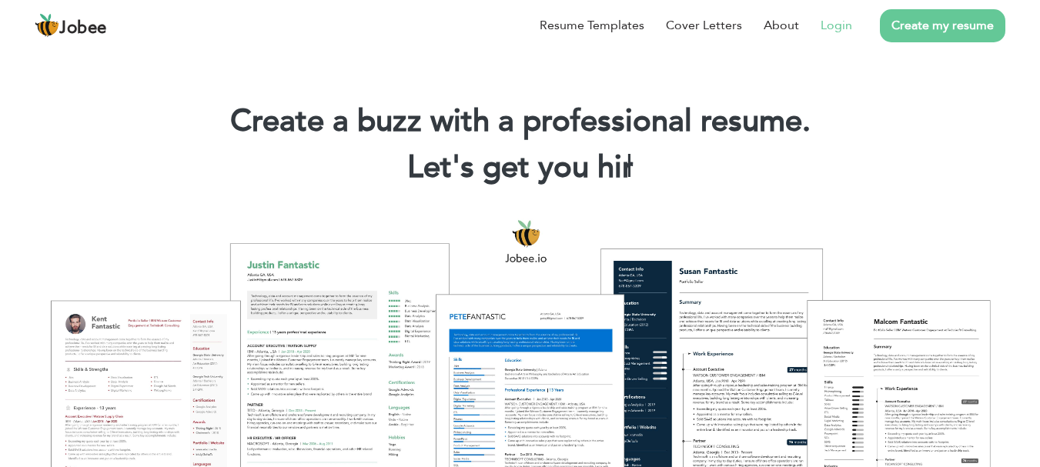
click at [831, 31] on link "Login" at bounding box center [837, 25] width 32 height 18
click at [838, 28] on link "Login" at bounding box center [837, 25] width 32 height 18
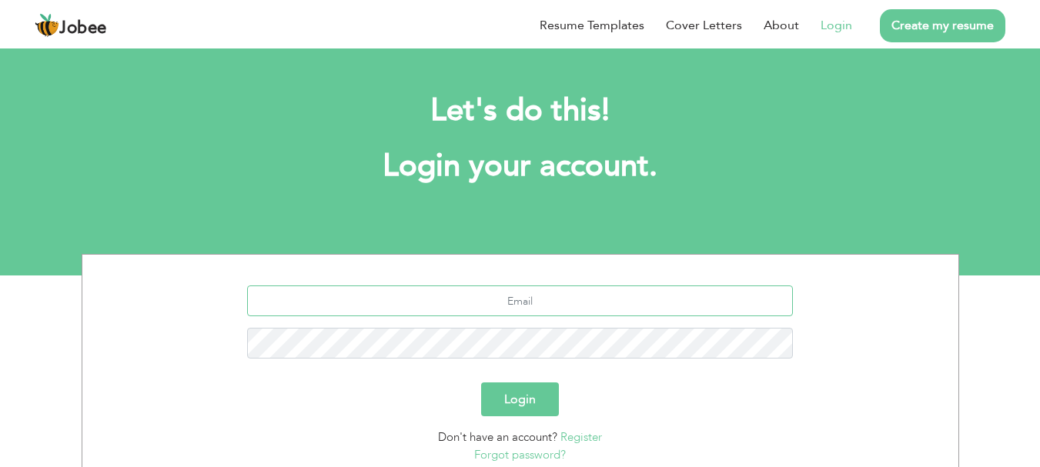
click at [521, 301] on input "text" at bounding box center [520, 301] width 546 height 31
type input "tamoorriaz7@gmail.com"
click at [507, 394] on button "Login" at bounding box center [520, 400] width 78 height 34
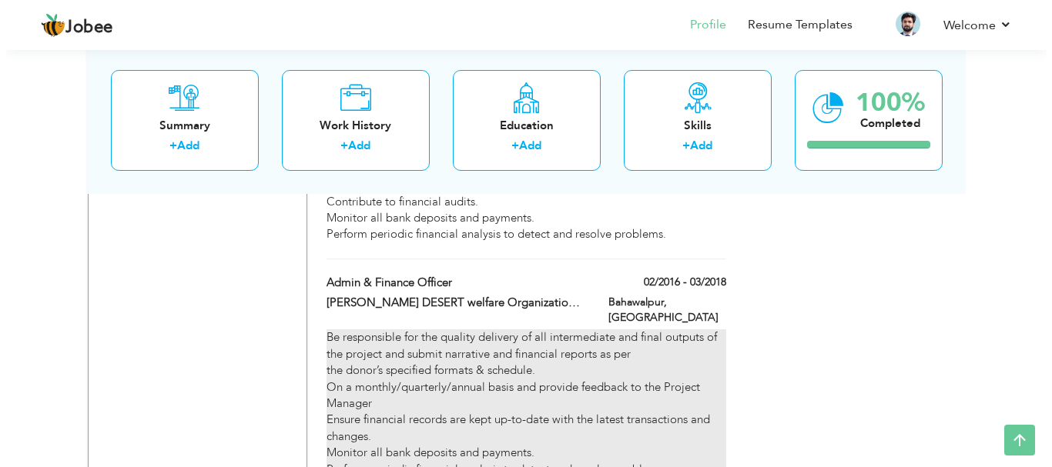
scroll to position [2227, 0]
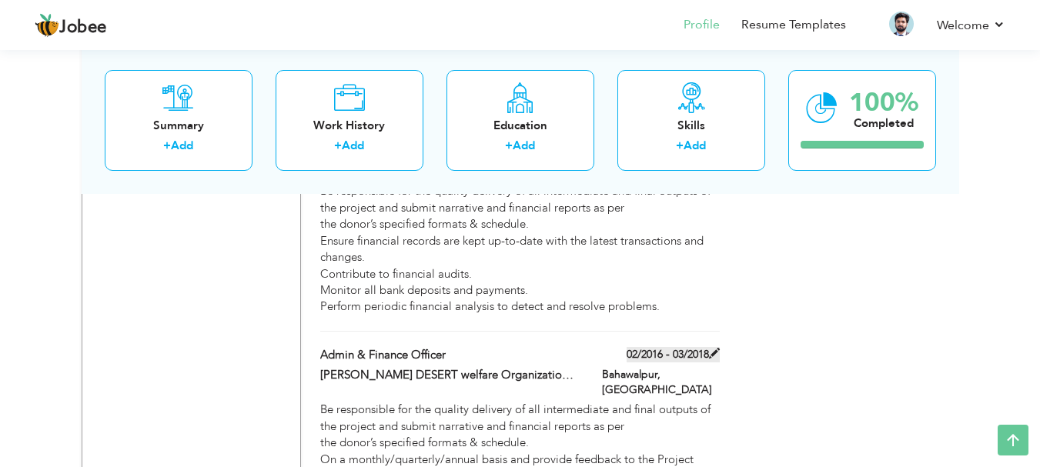
click at [711, 348] on span at bounding box center [714, 353] width 11 height 11
type input "Admin & Finance Officer"
type input "[PERSON_NAME] DESERT welfare Organization Bahawalpur"
type input "02/2016"
type input "03/2018"
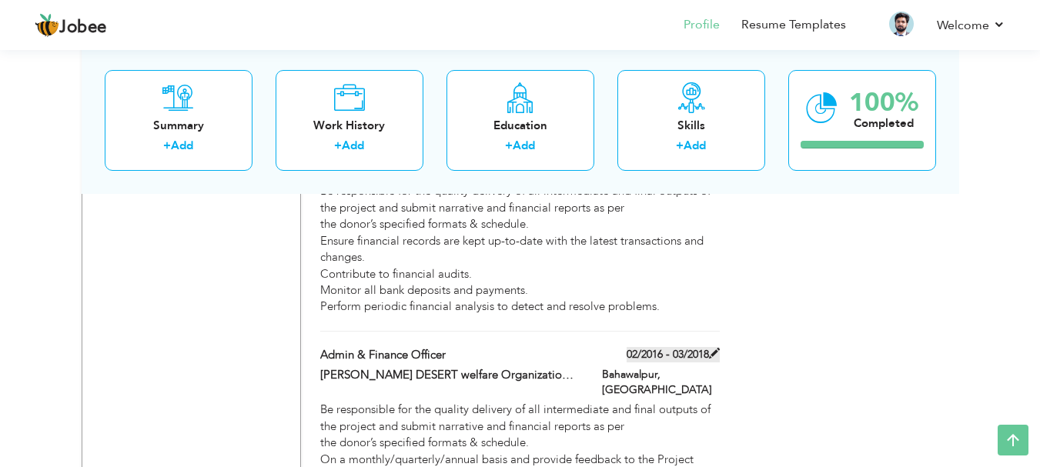
type input "[GEOGRAPHIC_DATA]"
type input "Bahawalpur"
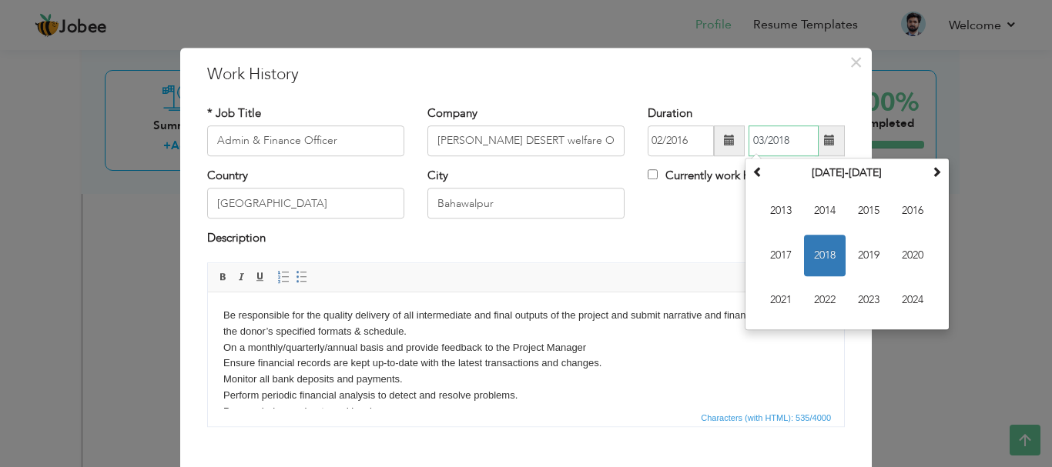
click at [791, 142] on input "03/2018" at bounding box center [783, 140] width 70 height 31
click at [834, 170] on th "2013-2024" at bounding box center [847, 173] width 160 height 23
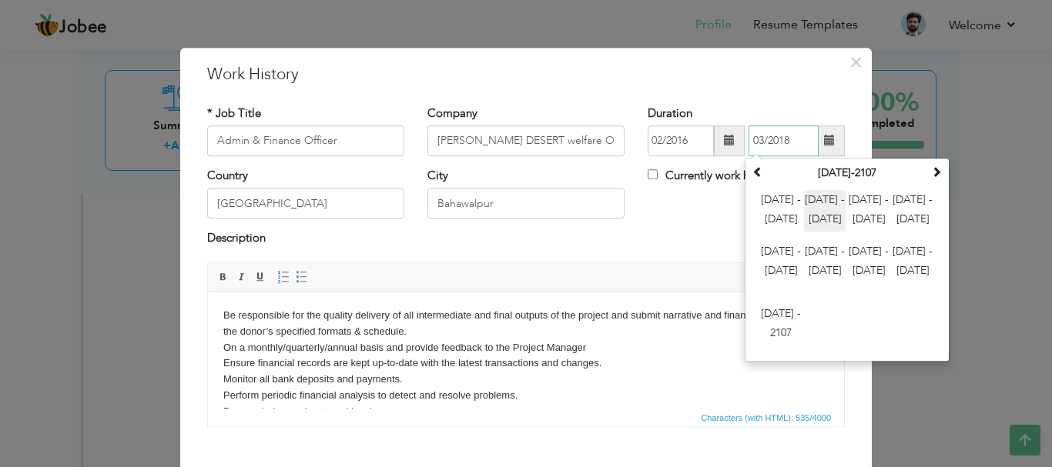
click at [822, 209] on span "2012 - 2023" at bounding box center [825, 211] width 42 height 42
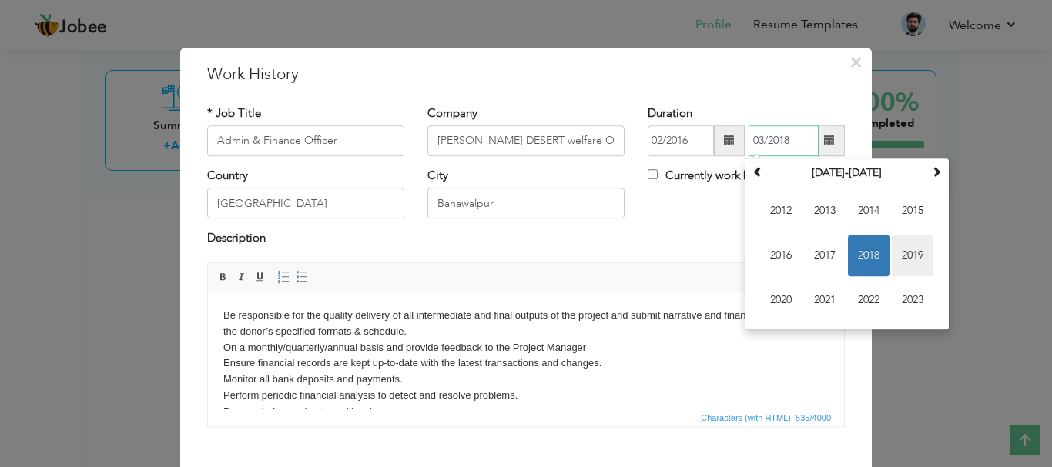
click at [908, 253] on span "2019" at bounding box center [913, 256] width 42 height 42
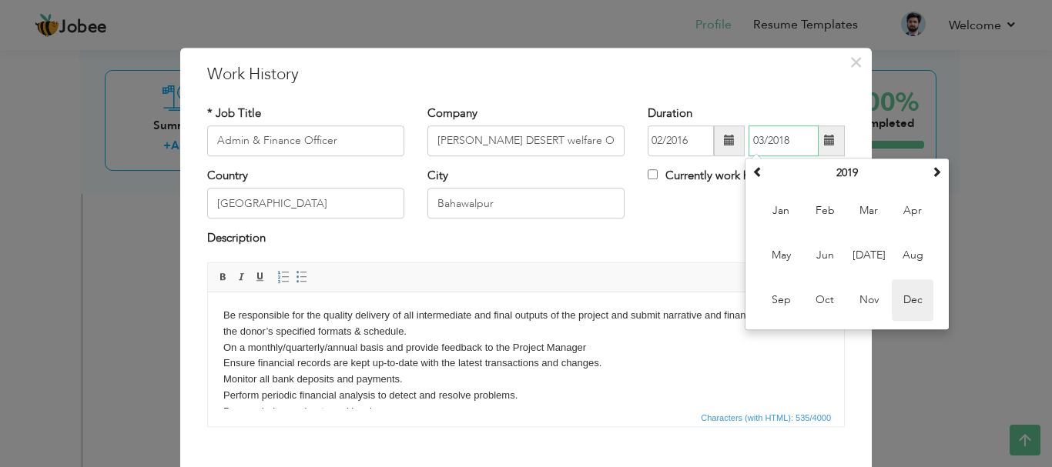
click at [902, 296] on span "Dec" at bounding box center [913, 300] width 42 height 42
type input "12/2019"
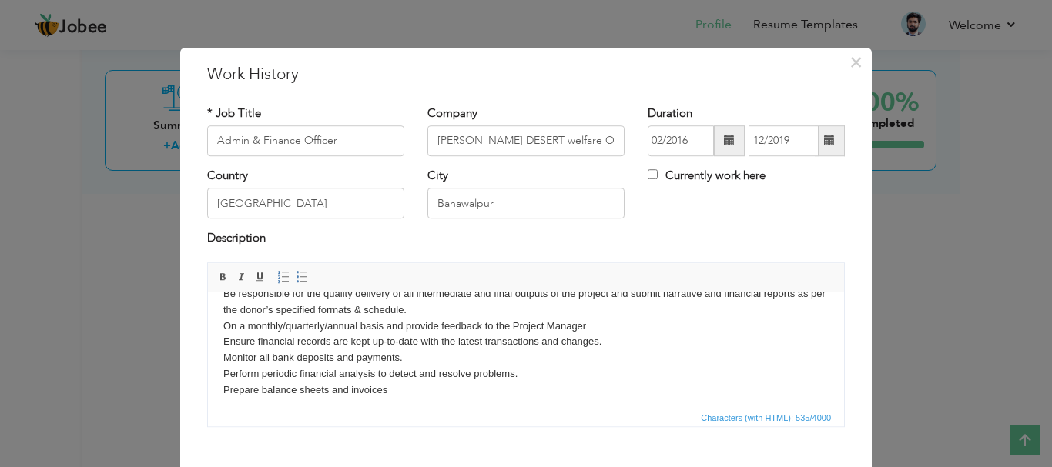
scroll to position [0, 0]
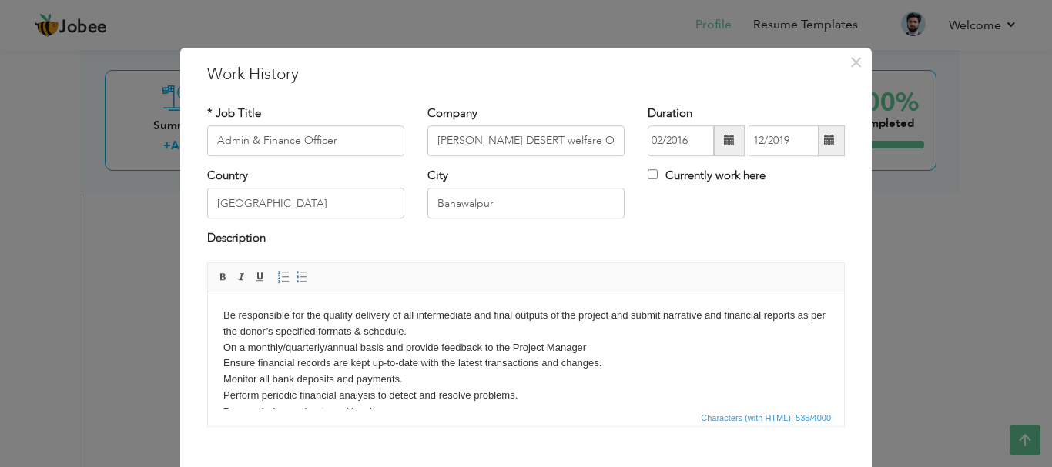
click at [222, 343] on html "Be responsible for the quality delivery of all intermediate and final outputs o…" at bounding box center [526, 363] width 636 height 143
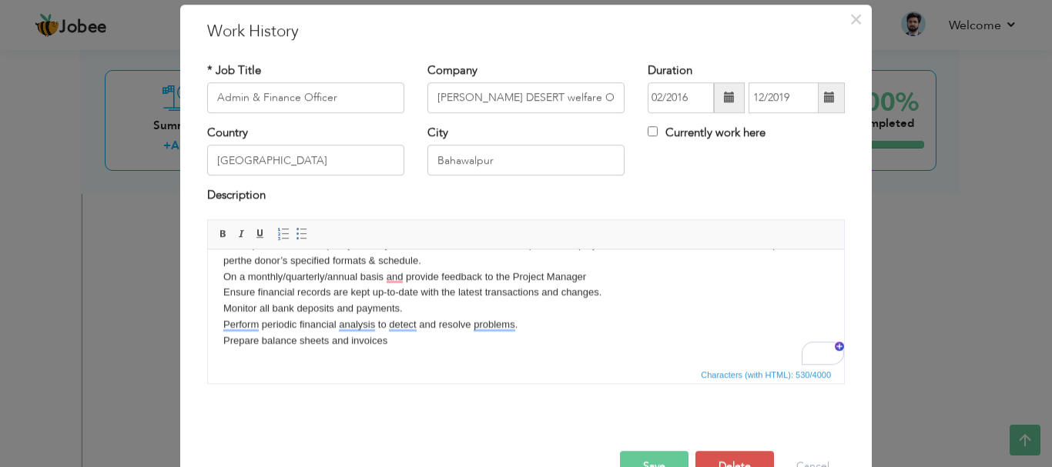
scroll to position [85, 0]
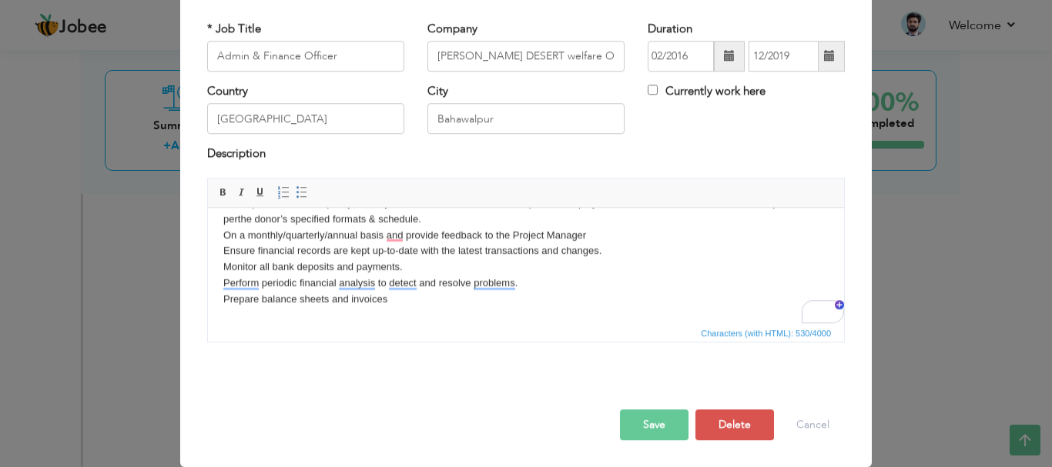
click at [647, 421] on button "Save" at bounding box center [654, 425] width 69 height 31
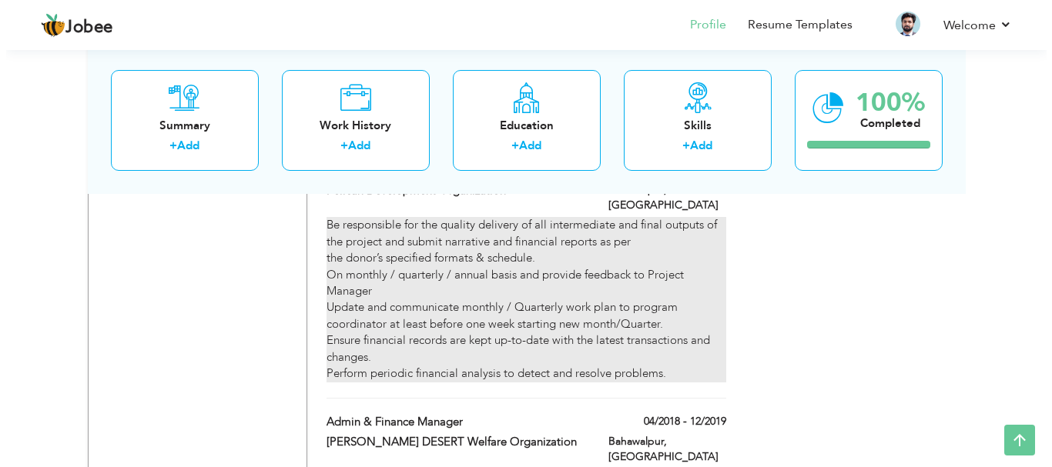
scroll to position [1842, 0]
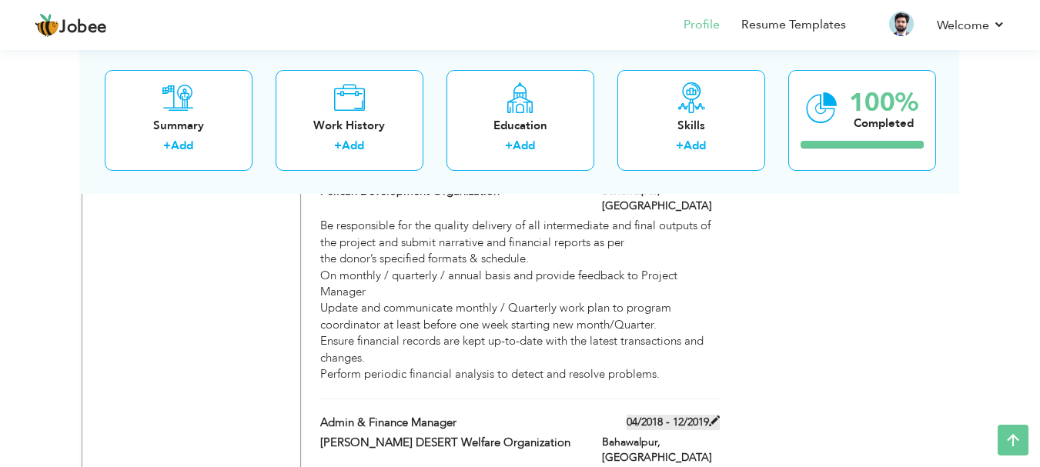
click at [716, 416] on span at bounding box center [714, 421] width 11 height 11
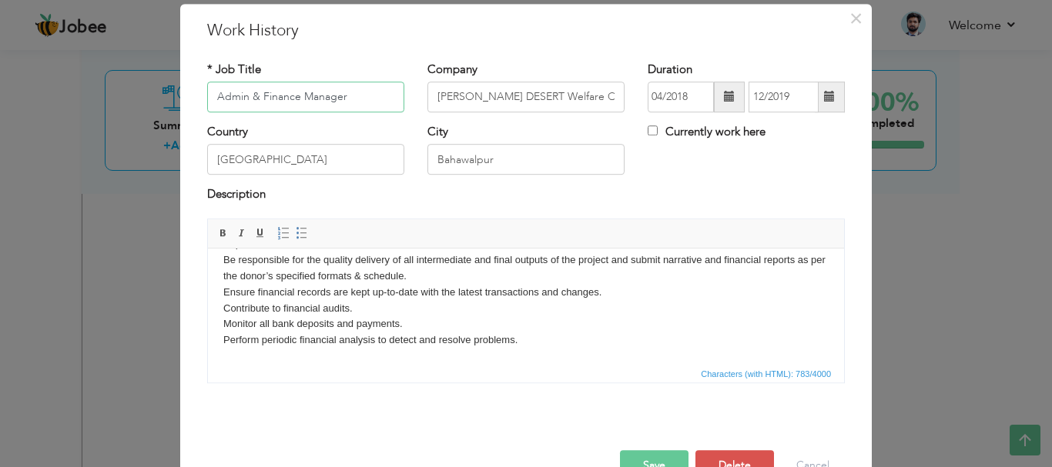
scroll to position [85, 0]
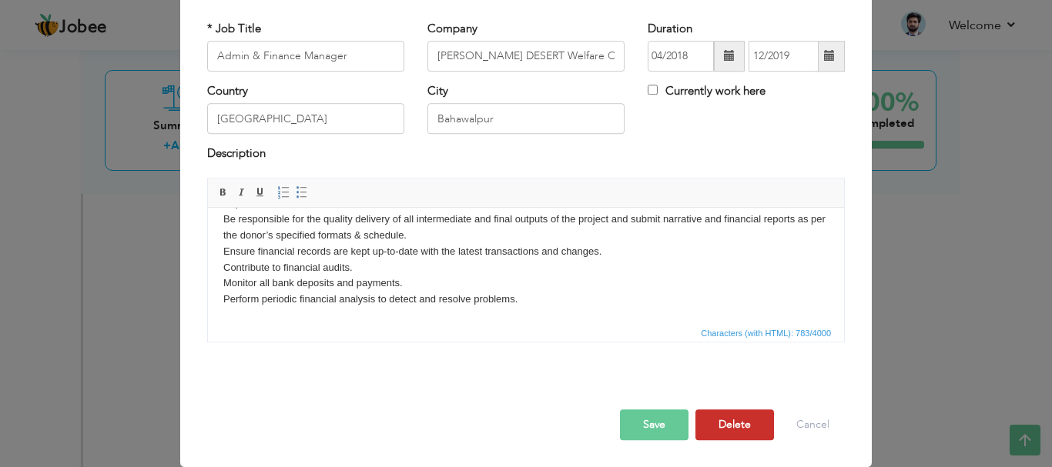
click at [721, 418] on button "Delete" at bounding box center [734, 425] width 79 height 31
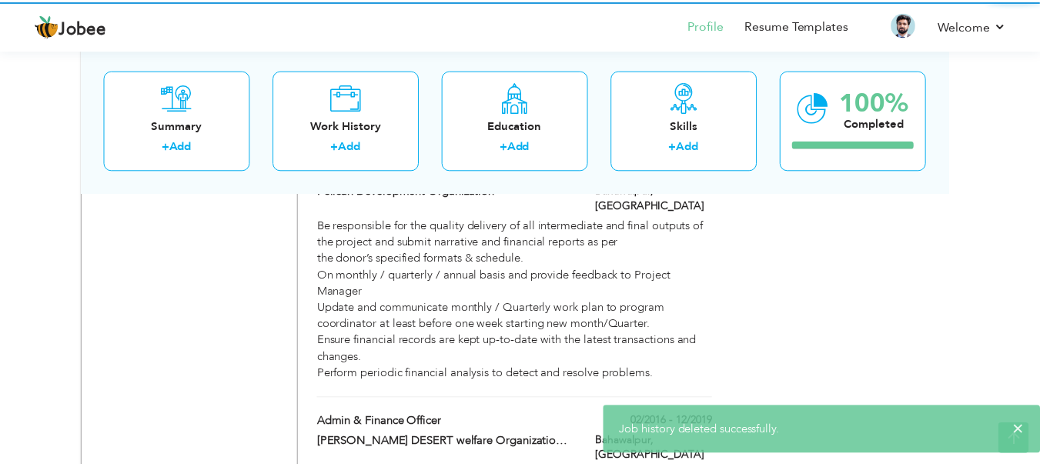
scroll to position [0, 0]
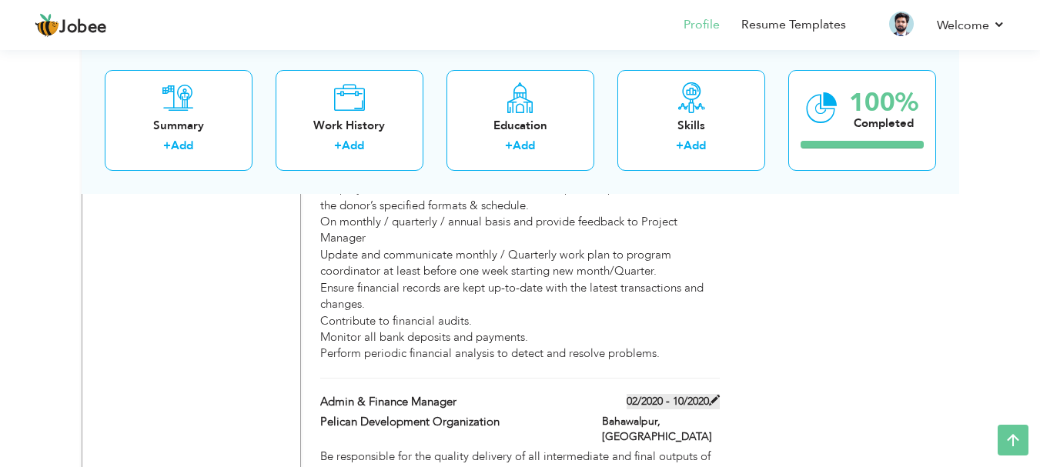
click at [711, 395] on span at bounding box center [714, 400] width 11 height 11
type input "Pelican Development Organization"
type input "02/2020"
type input "10/2020"
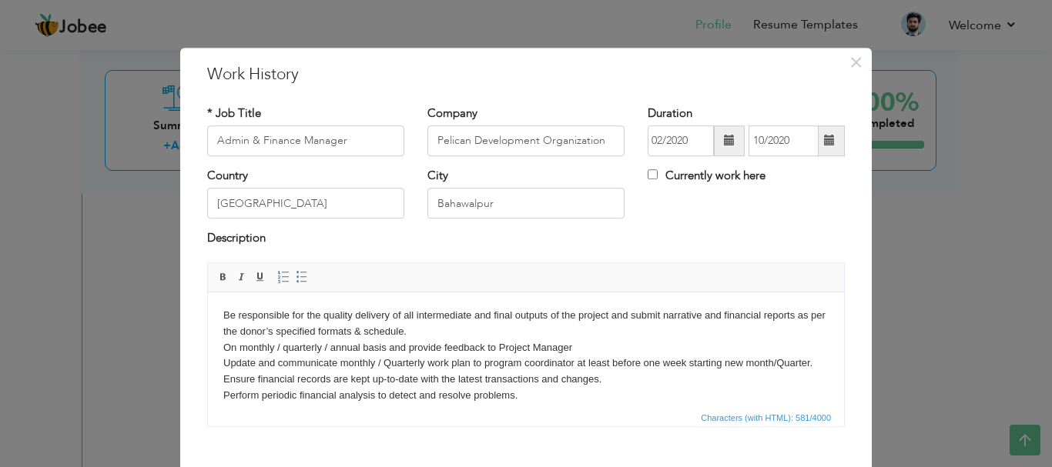
click at [724, 144] on span at bounding box center [729, 140] width 11 height 11
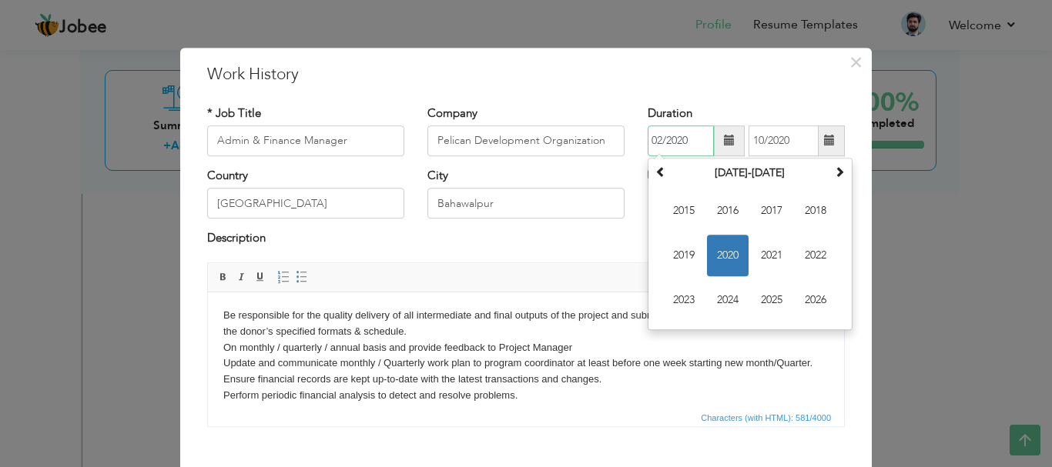
click at [723, 251] on span "2020" at bounding box center [728, 256] width 42 height 42
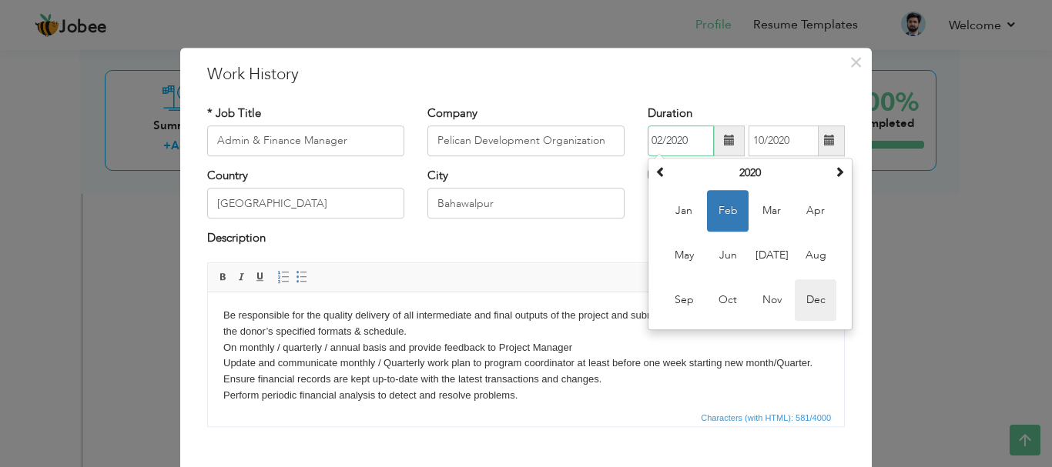
click at [805, 304] on span "Dec" at bounding box center [816, 300] width 42 height 42
type input "12/2020"
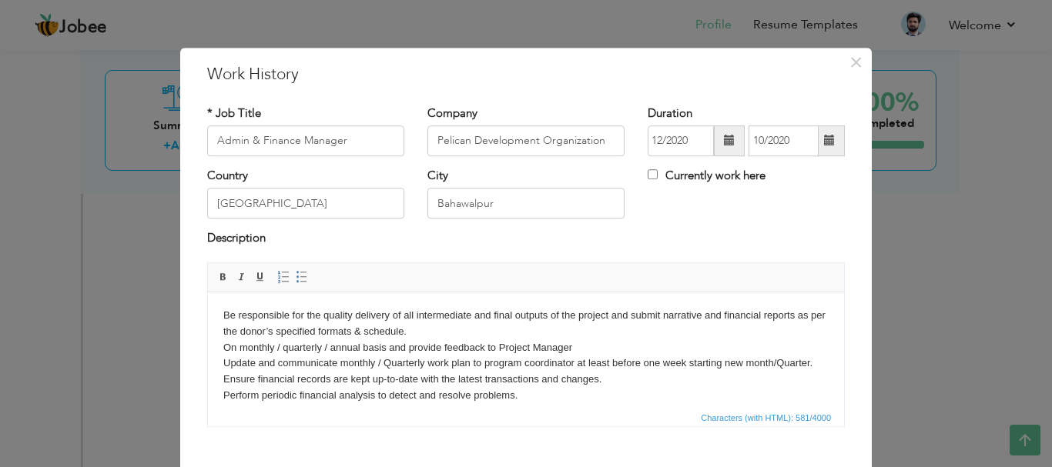
click at [824, 146] on span at bounding box center [829, 140] width 11 height 11
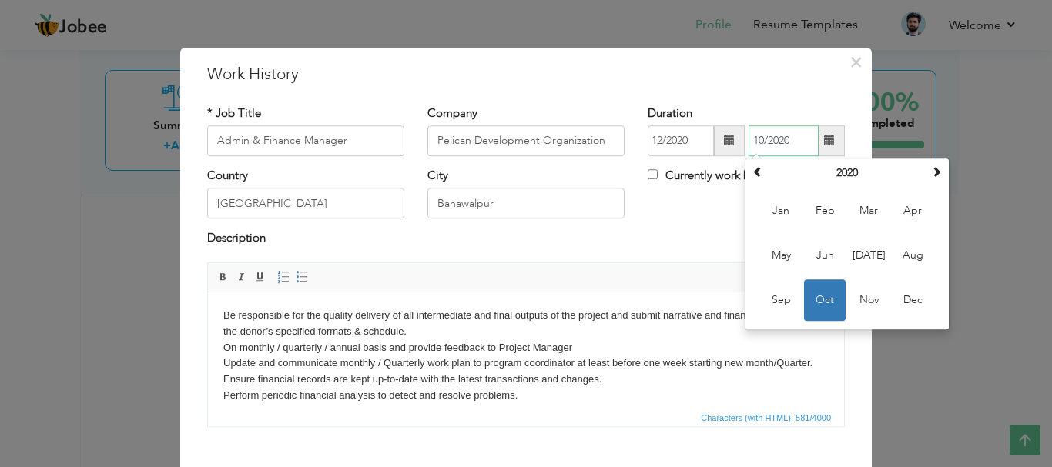
click at [839, 166] on th "2020" at bounding box center [847, 173] width 160 height 23
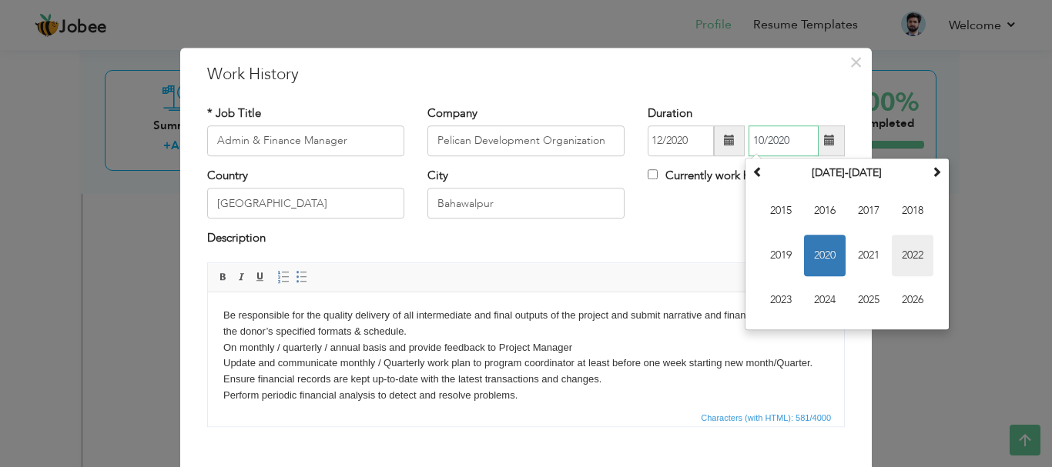
click at [905, 259] on span "2022" at bounding box center [913, 256] width 42 height 42
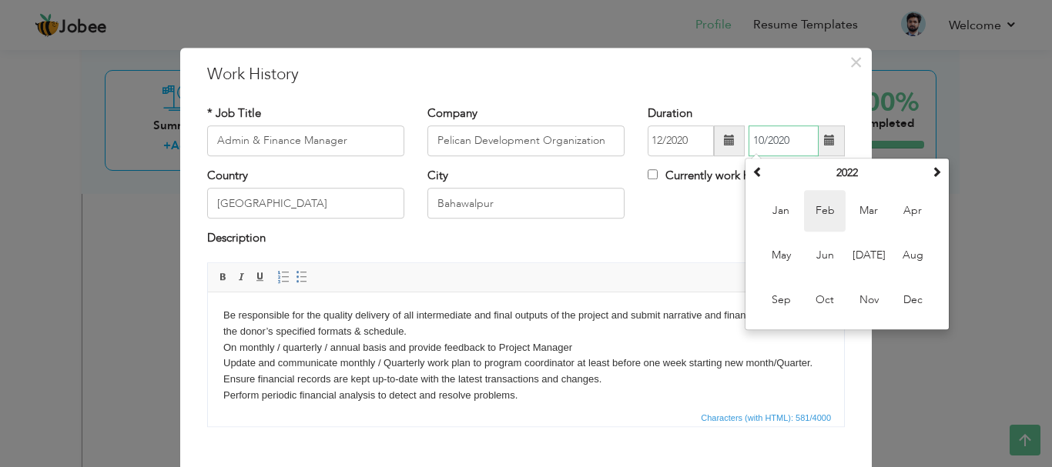
click at [818, 202] on span "Feb" at bounding box center [825, 211] width 42 height 42
type input "02/2022"
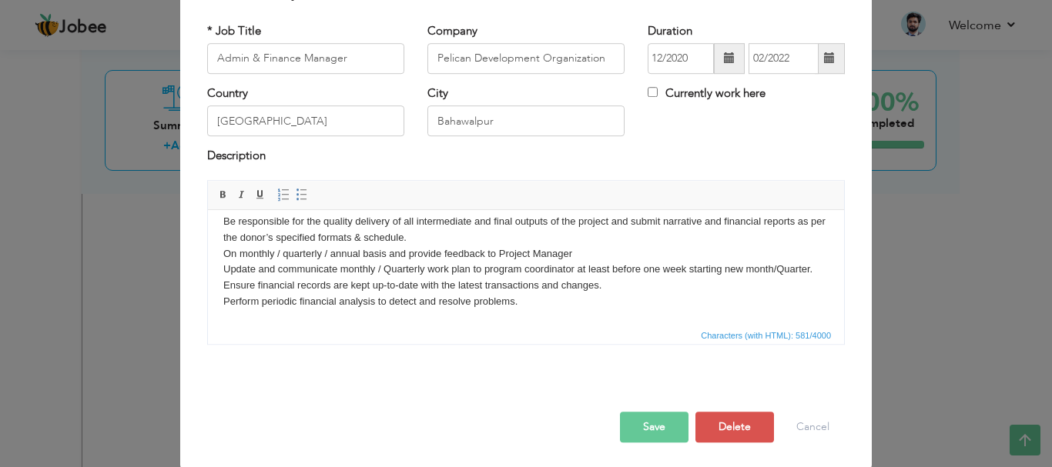
scroll to position [85, 0]
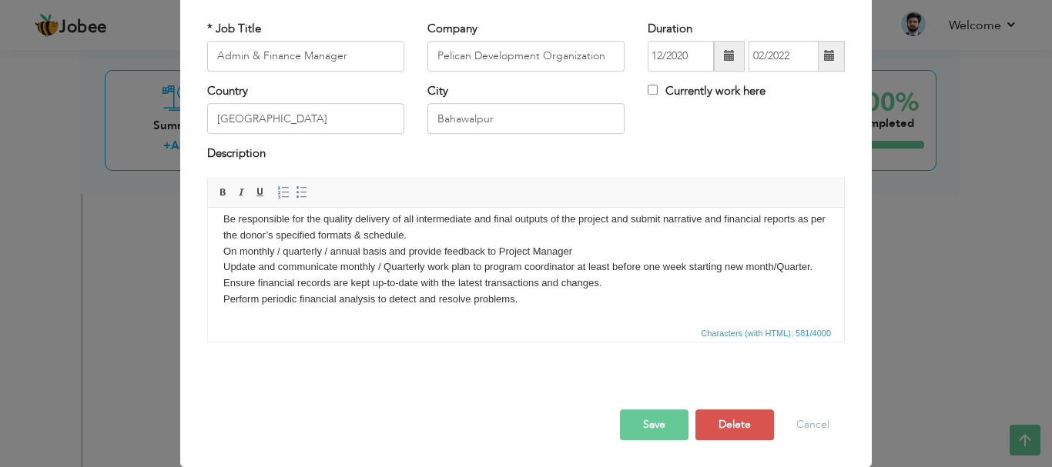
click at [643, 424] on button "Save" at bounding box center [654, 425] width 69 height 31
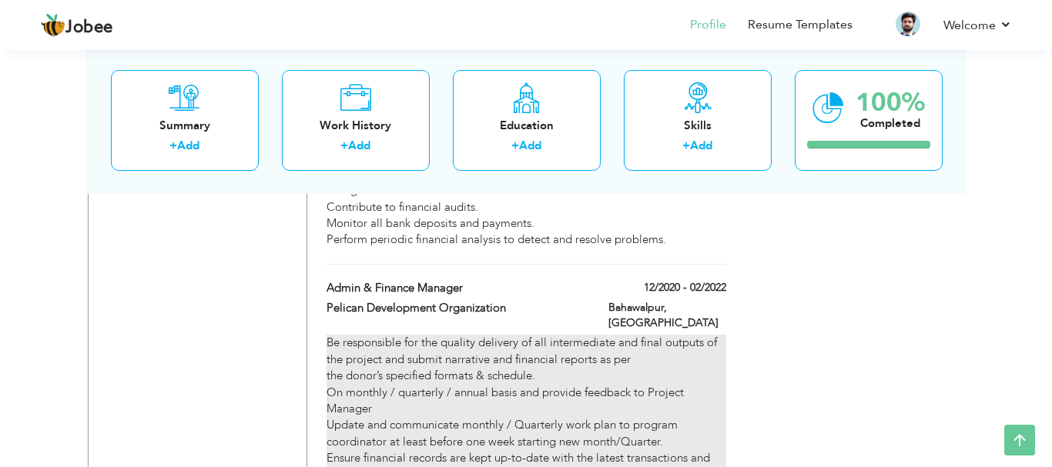
scroll to position [1688, 0]
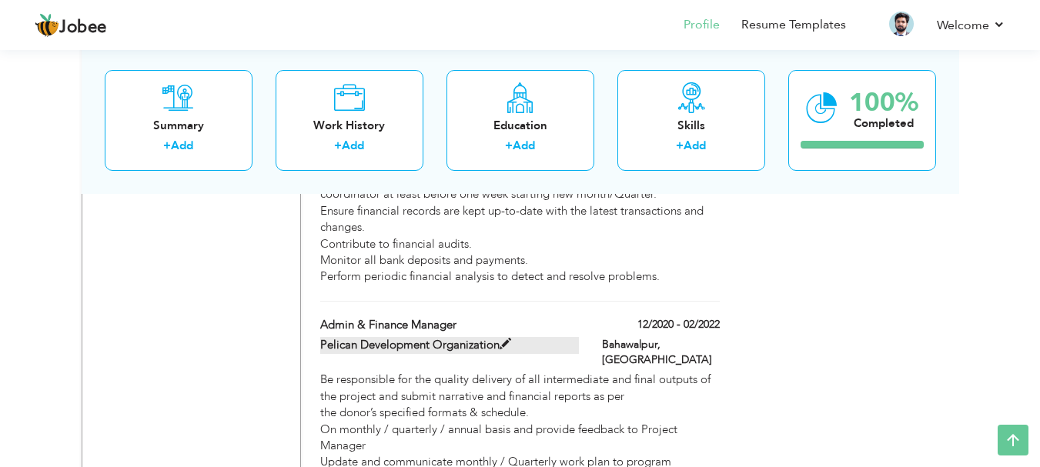
click at [506, 339] on span at bounding box center [506, 345] width 12 height 12
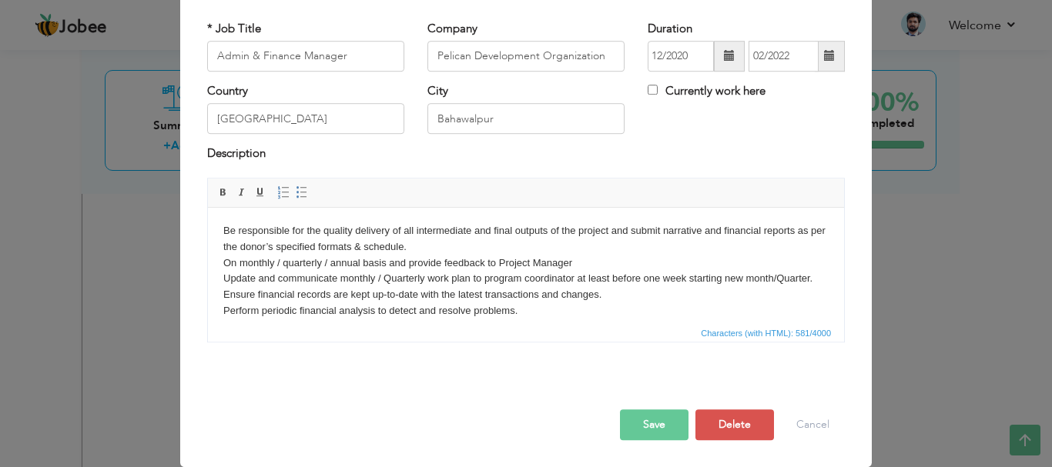
scroll to position [0, 0]
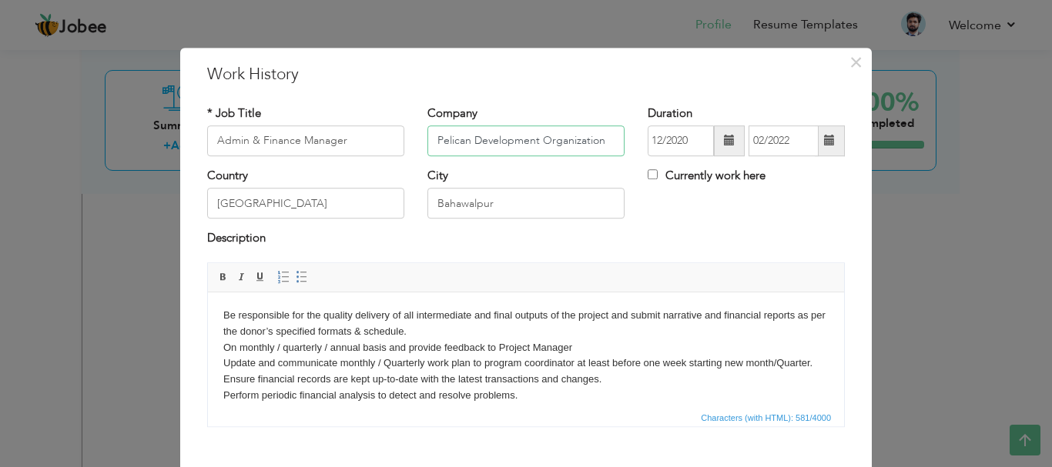
click at [599, 139] on input "Pelican Development Organization" at bounding box center [525, 140] width 197 height 31
click at [599, 140] on input "Pelican Development Organization" at bounding box center [525, 140] width 197 height 31
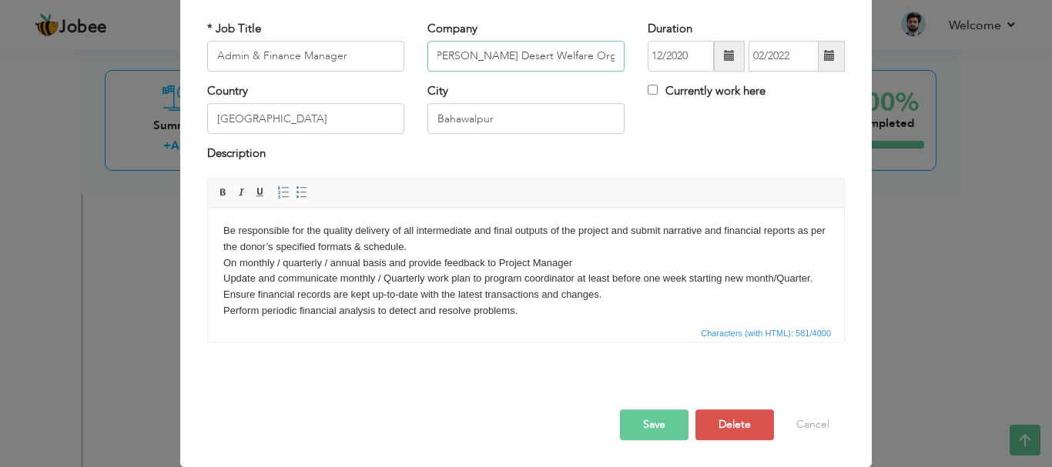
type input "[PERSON_NAME] Desert Welfare Organization"
click at [654, 420] on button "Save" at bounding box center [654, 425] width 69 height 31
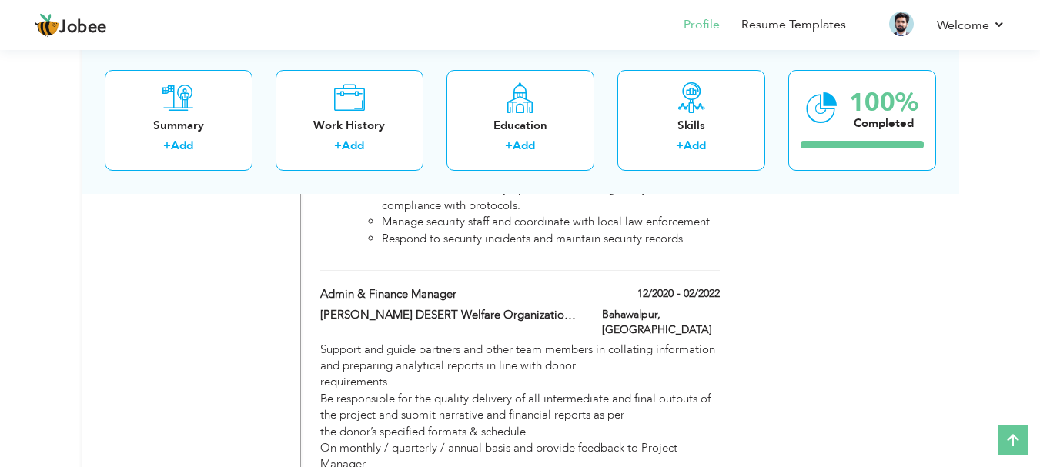
scroll to position [1380, 0]
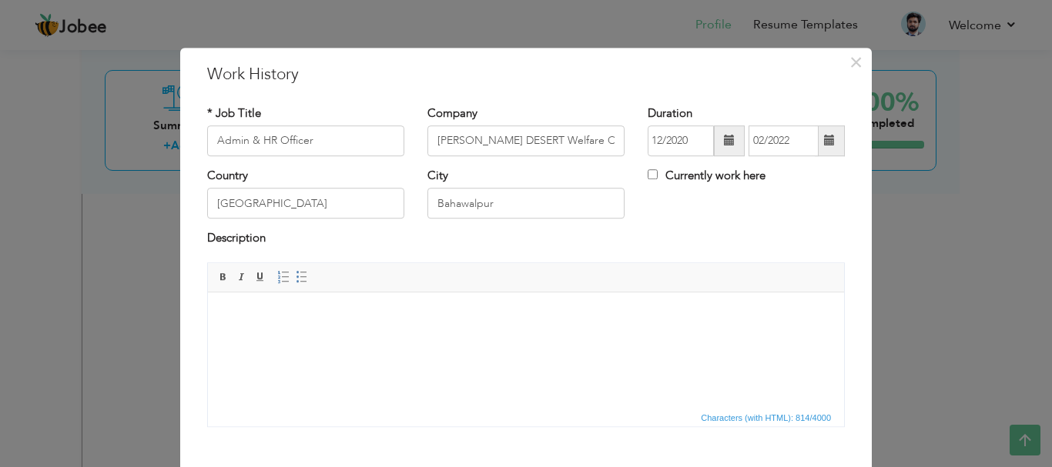
scroll to position [1380, 0]
type input "Admin & HR Officer"
drag, startPoint x: 554, startPoint y: 140, endPoint x: 433, endPoint y: 144, distance: 120.2
click at [433, 144] on input "[PERSON_NAME] DESERT Welfare Organization [GEOGRAPHIC_DATA]" at bounding box center [525, 140] width 197 height 31
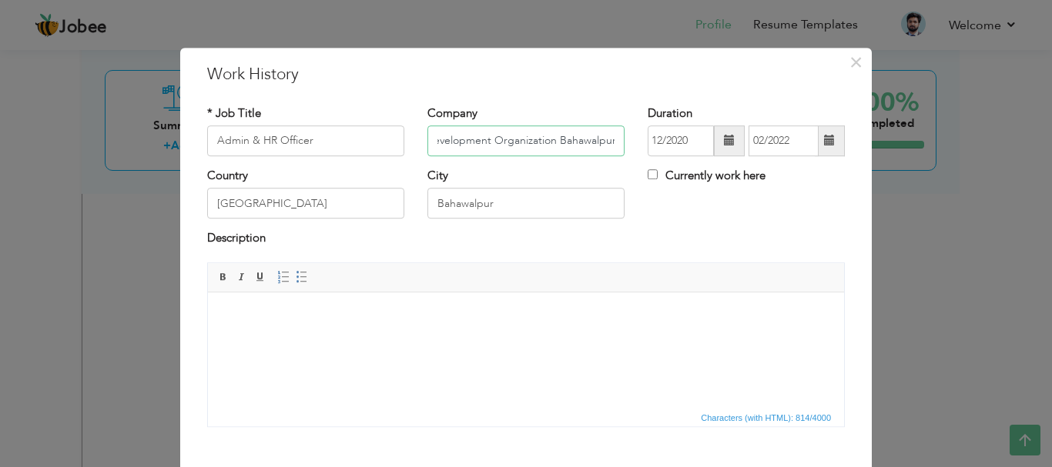
type input "Pelican Development Organization Bahawalpur"
click at [728, 147] on span at bounding box center [729, 140] width 31 height 31
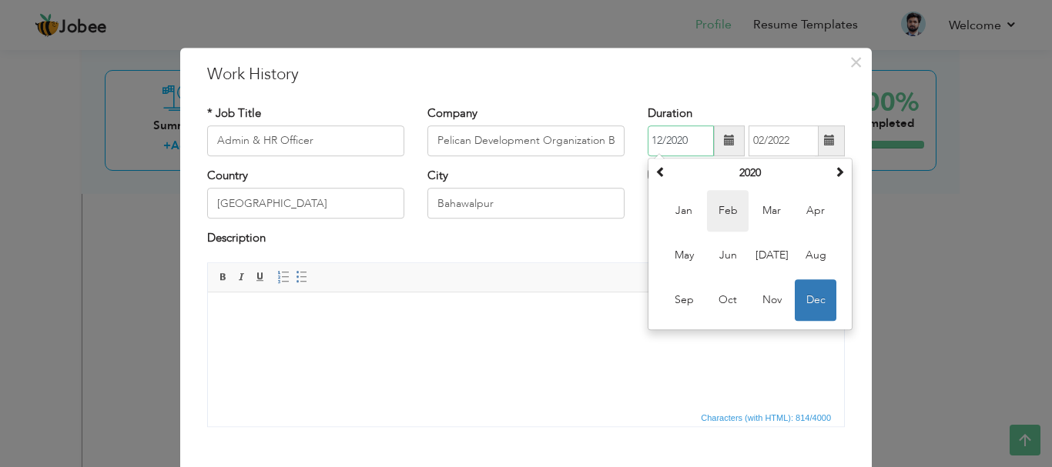
click at [725, 212] on span "Feb" at bounding box center [728, 211] width 42 height 42
type input "02/2020"
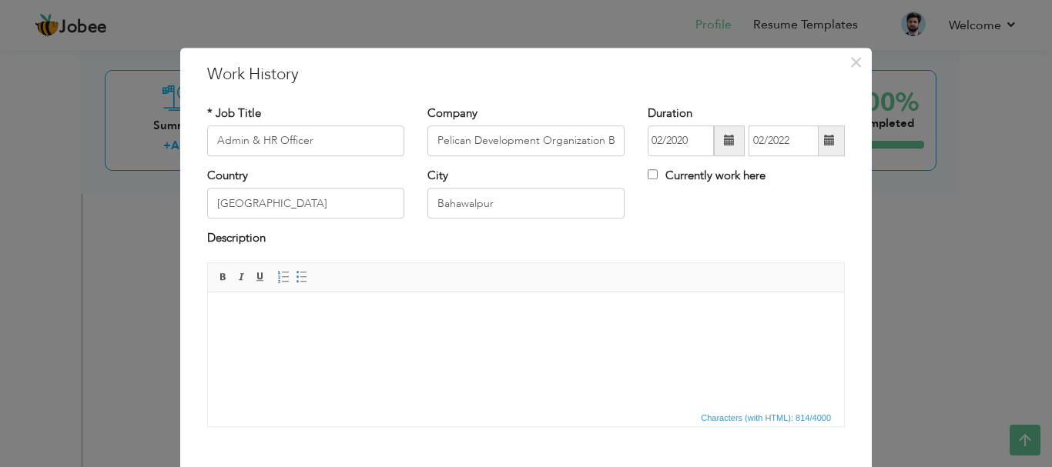
drag, startPoint x: 827, startPoint y: 142, endPoint x: 813, endPoint y: 145, distance: 14.2
click at [826, 142] on span at bounding box center [829, 140] width 11 height 11
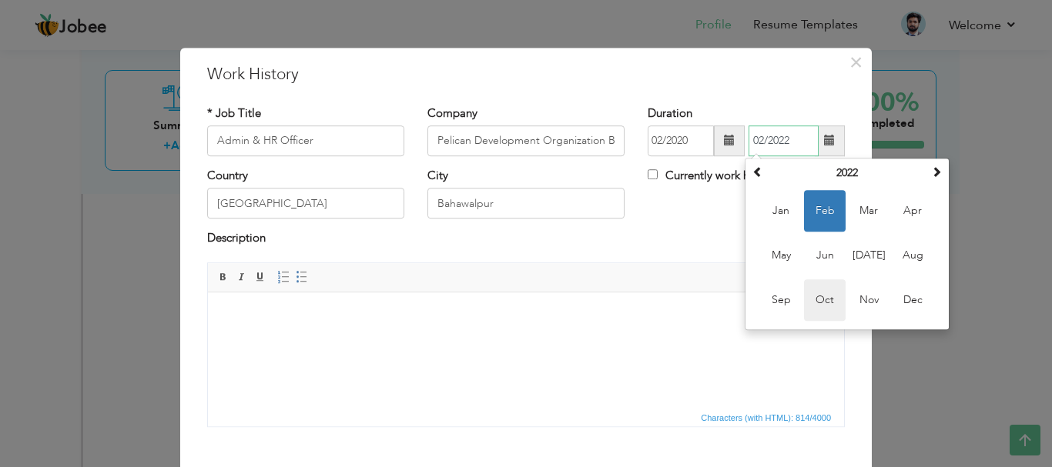
click at [821, 296] on span "Oct" at bounding box center [825, 300] width 42 height 42
type input "10/2022"
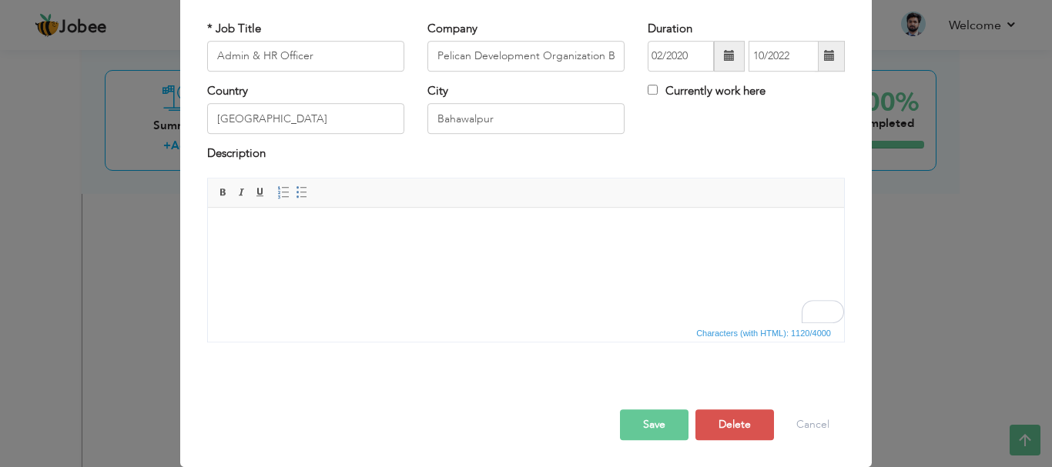
scroll to position [173, 0]
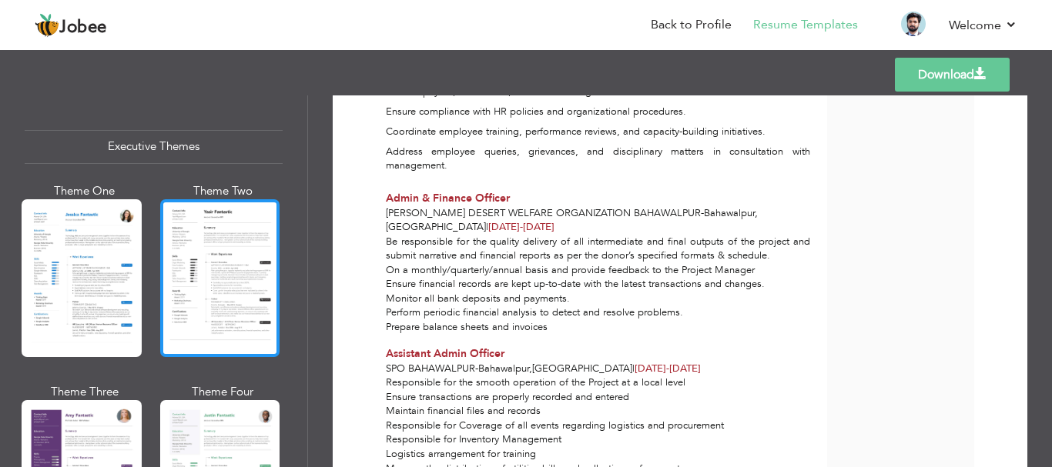
scroll to position [1155, 0]
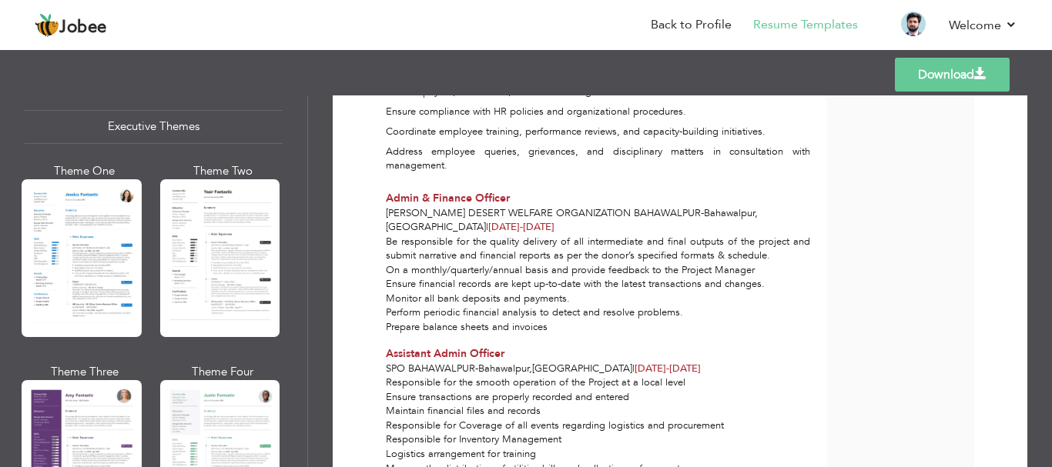
click at [92, 251] on div at bounding box center [82, 258] width 120 height 158
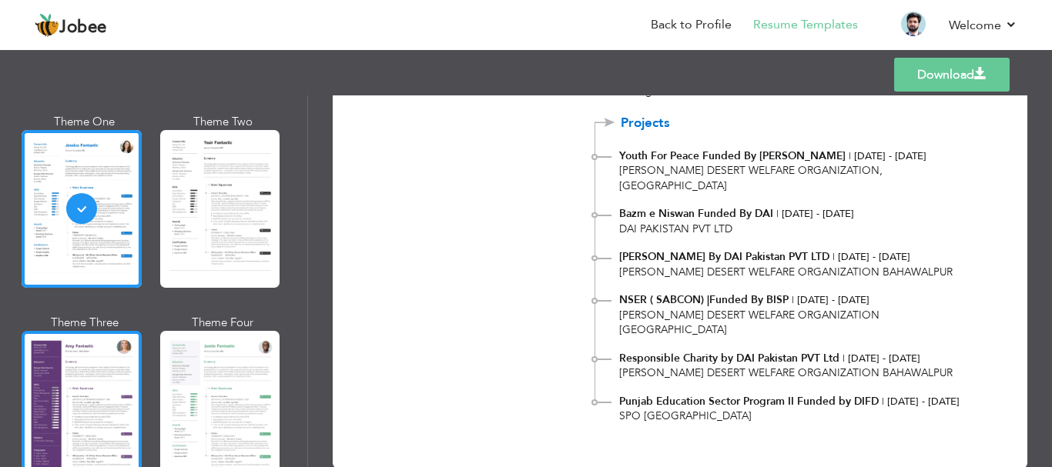
scroll to position [1230, 0]
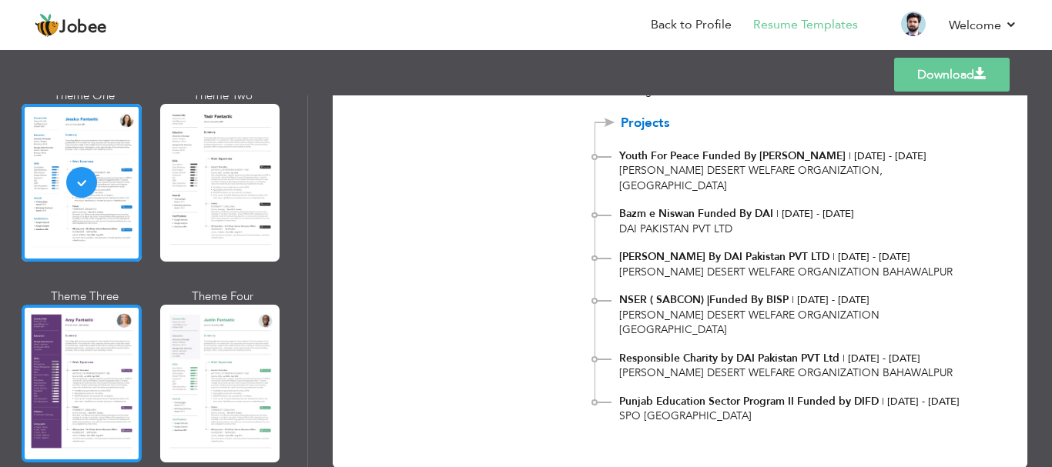
click at [89, 411] on div at bounding box center [82, 384] width 120 height 158
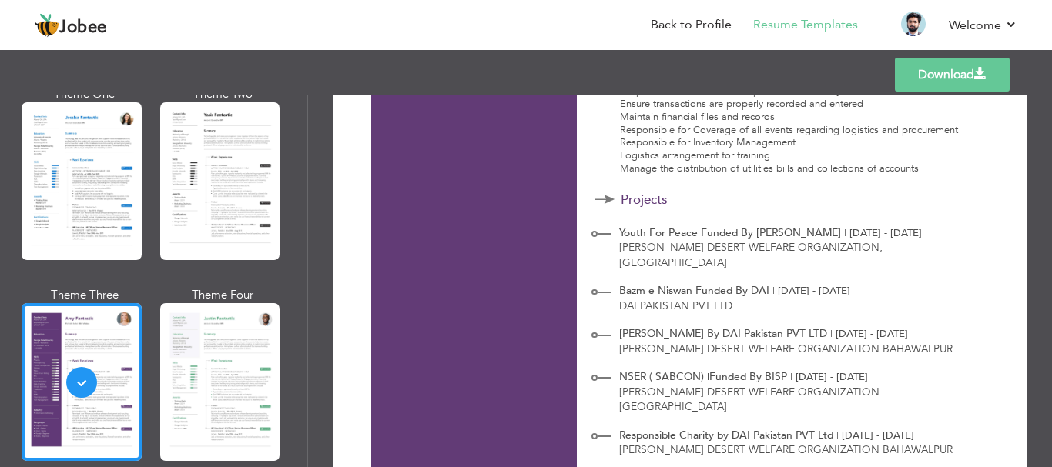
scroll to position [1783, 0]
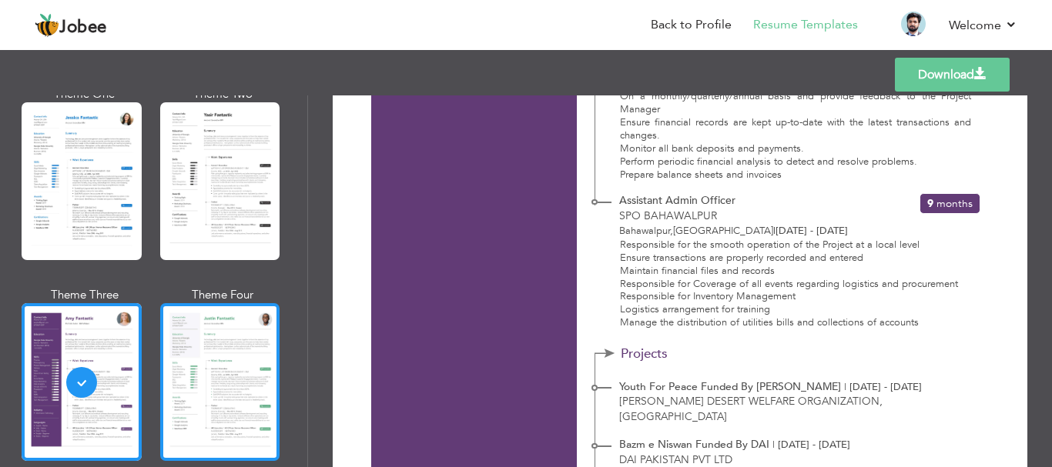
click at [184, 373] on div at bounding box center [220, 382] width 120 height 158
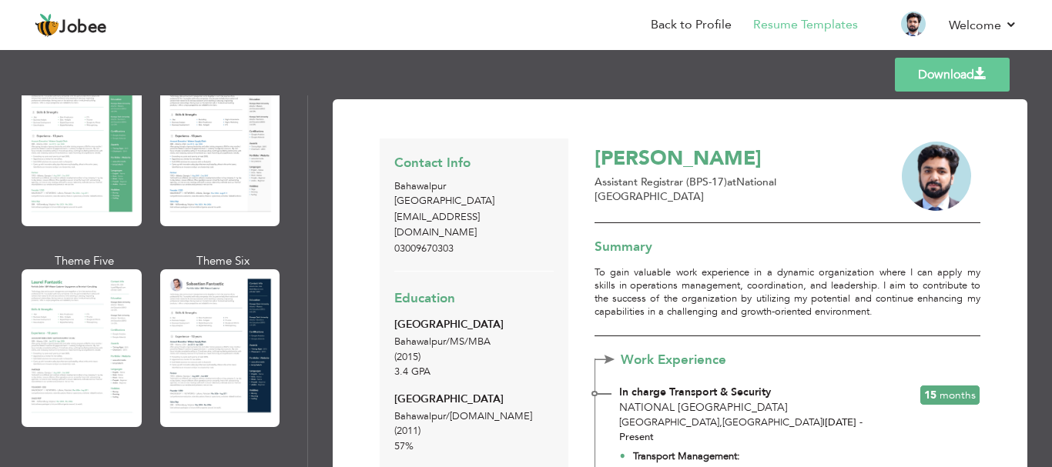
scroll to position [279, 0]
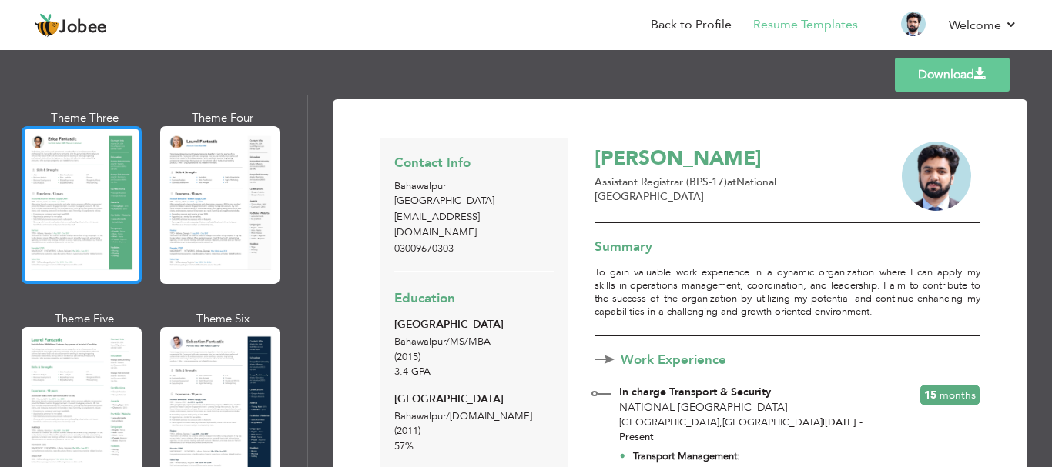
click at [77, 197] on div at bounding box center [82, 205] width 120 height 158
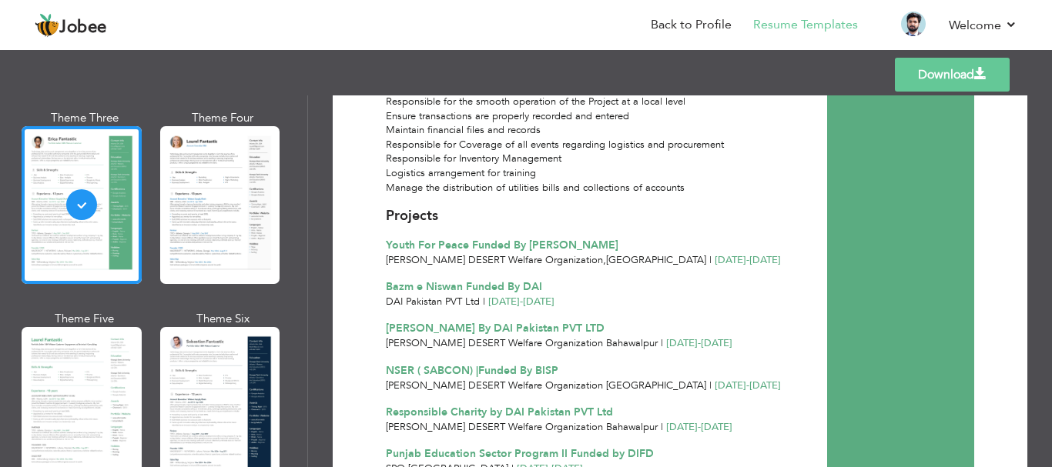
scroll to position [1951, 0]
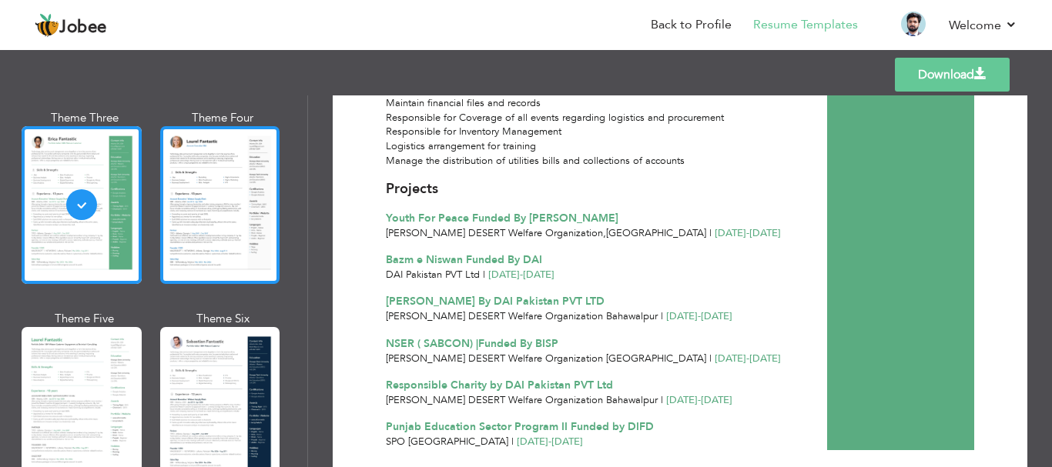
click at [245, 189] on div at bounding box center [220, 205] width 120 height 158
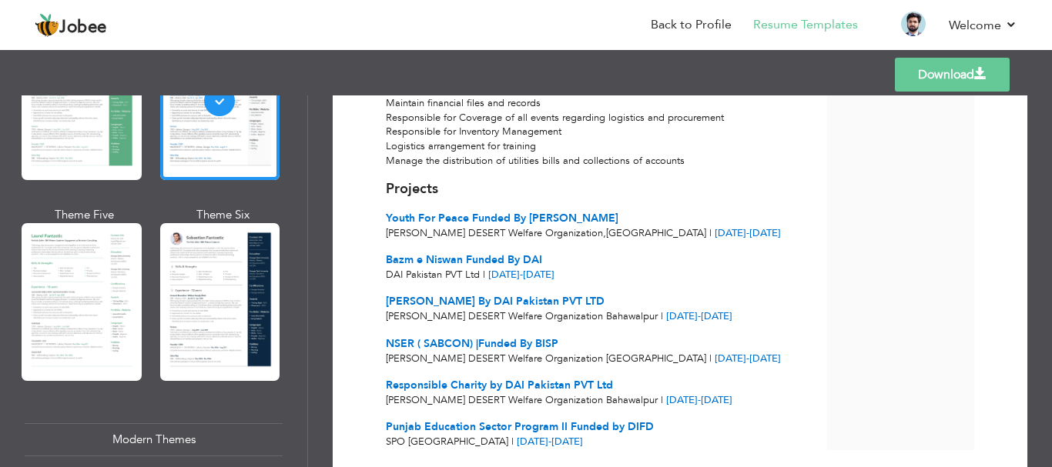
scroll to position [468, 0]
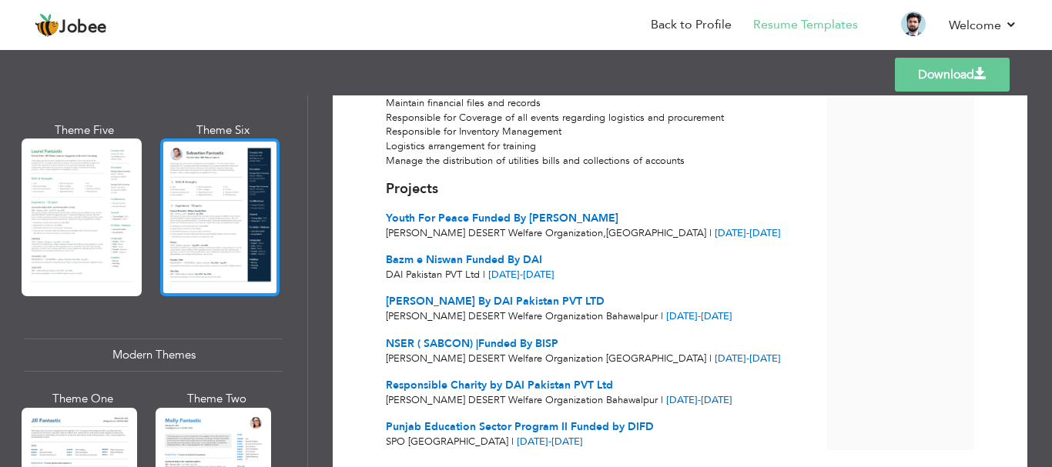
click at [219, 194] on div at bounding box center [220, 218] width 120 height 158
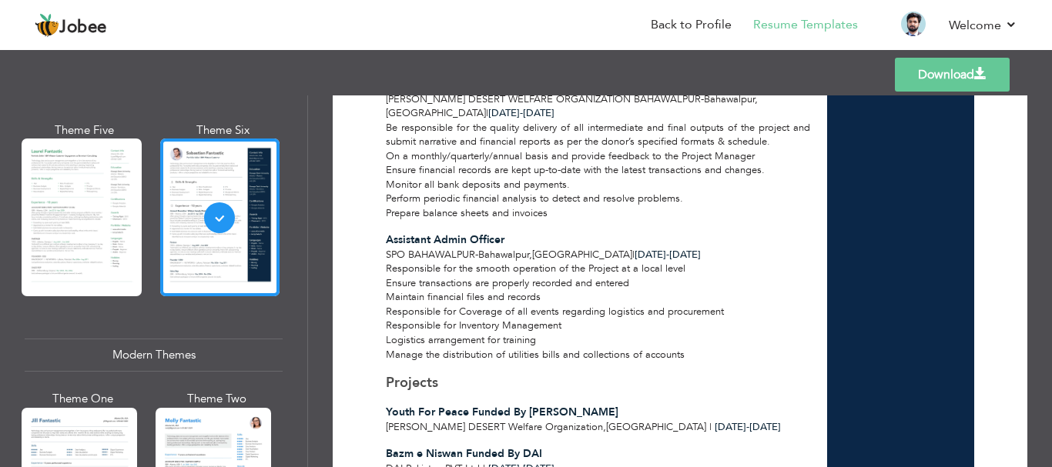
scroll to position [1951, 0]
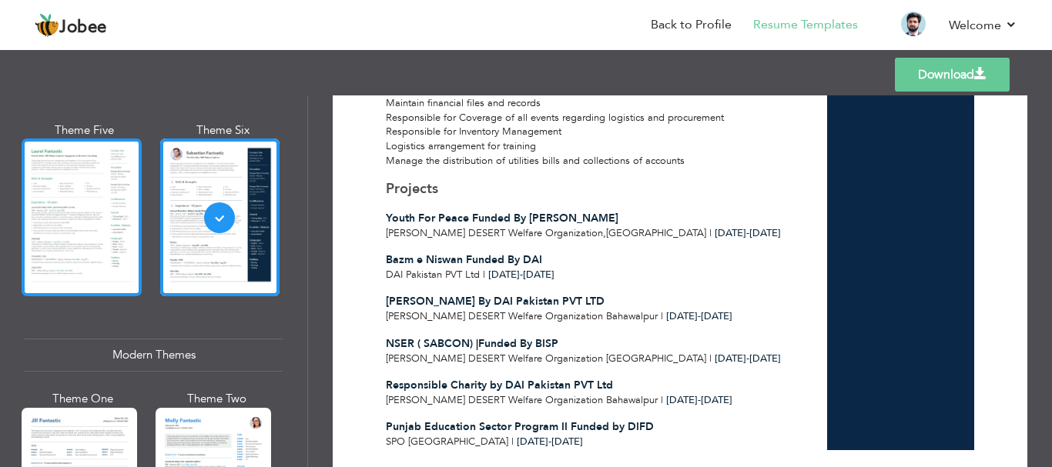
click at [81, 214] on div at bounding box center [82, 218] width 120 height 158
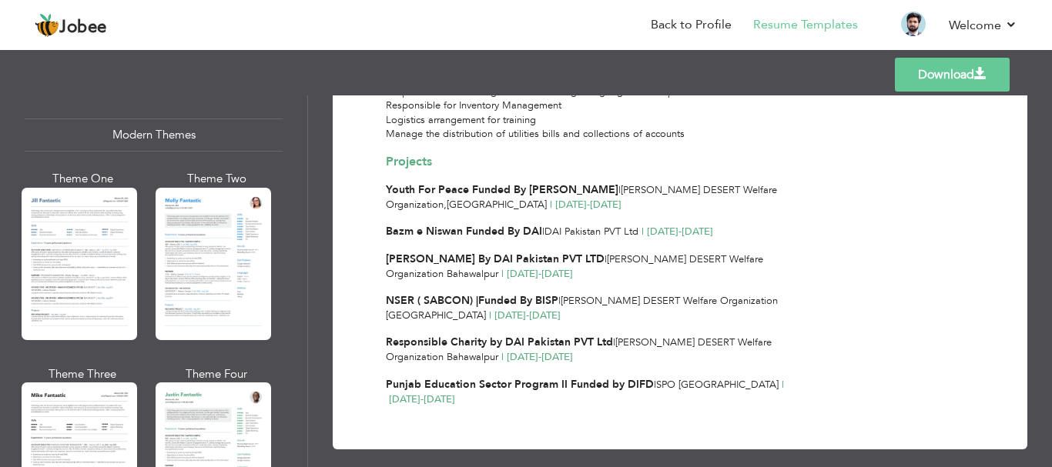
scroll to position [695, 0]
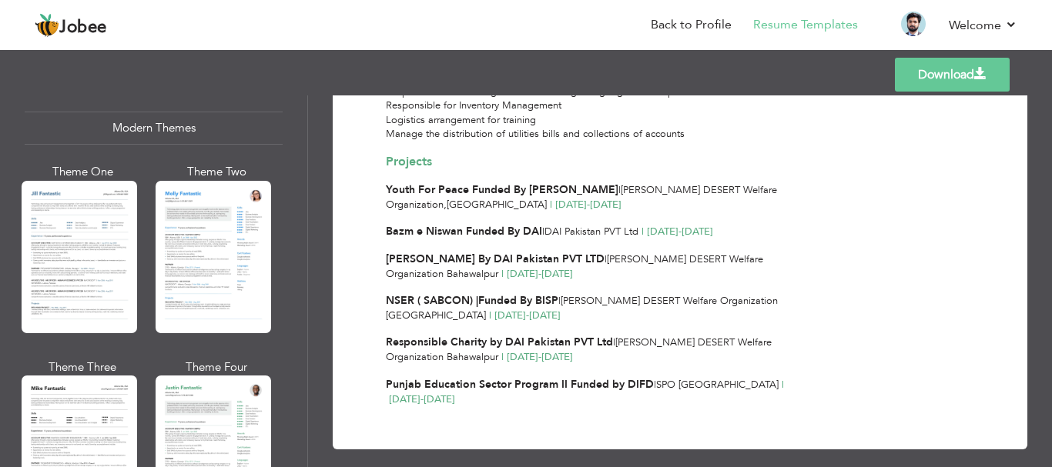
click at [75, 263] on div at bounding box center [79, 257] width 115 height 152
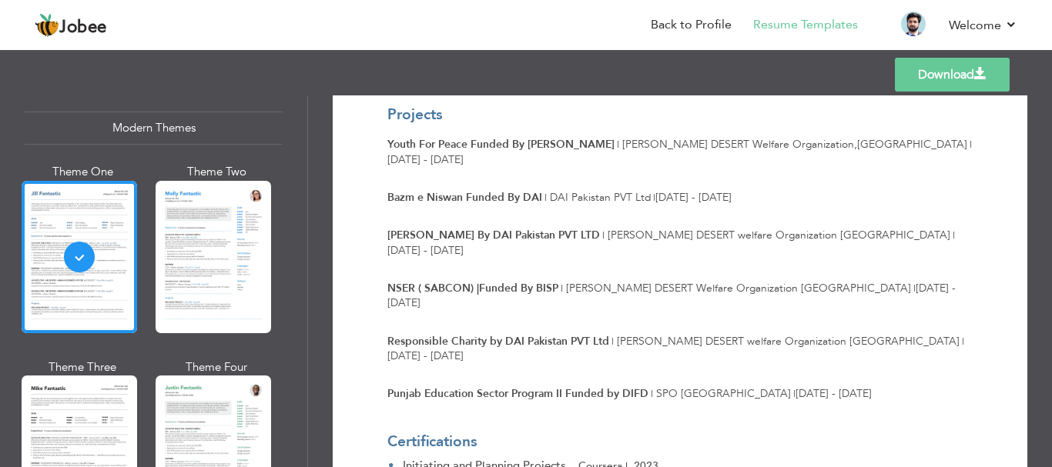
scroll to position [2145, 0]
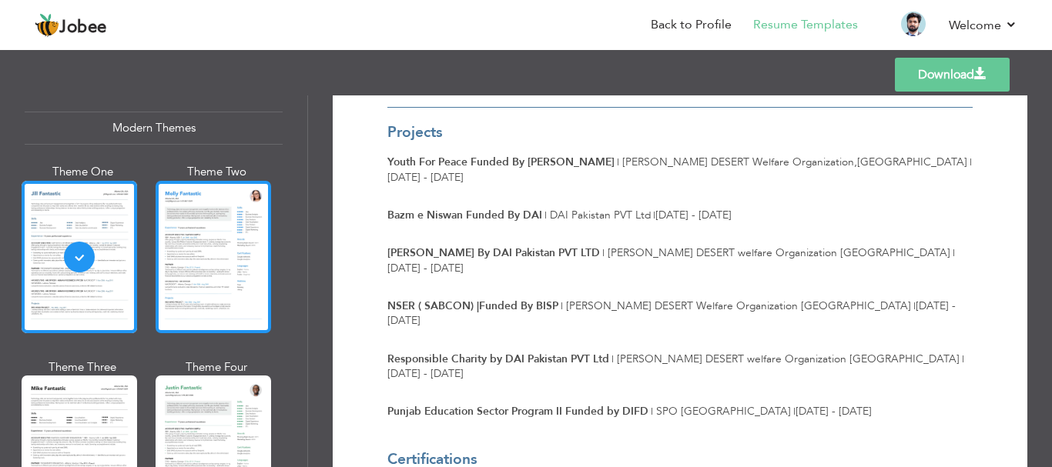
click at [223, 269] on div at bounding box center [213, 257] width 115 height 152
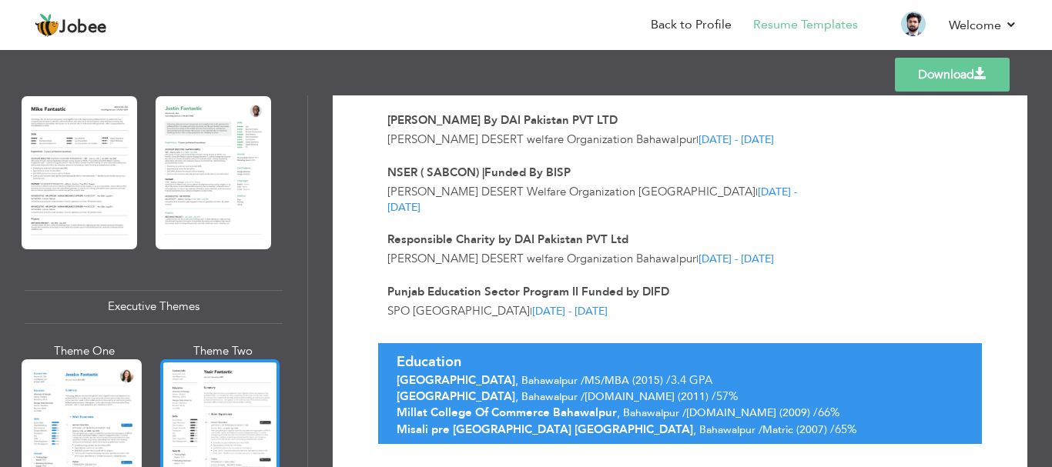
scroll to position [1003, 0]
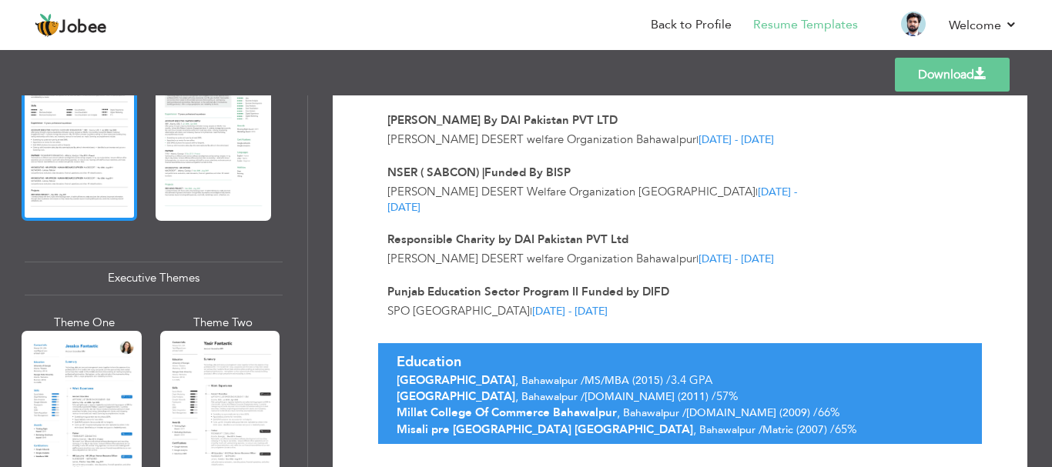
click at [98, 149] on div at bounding box center [79, 144] width 115 height 152
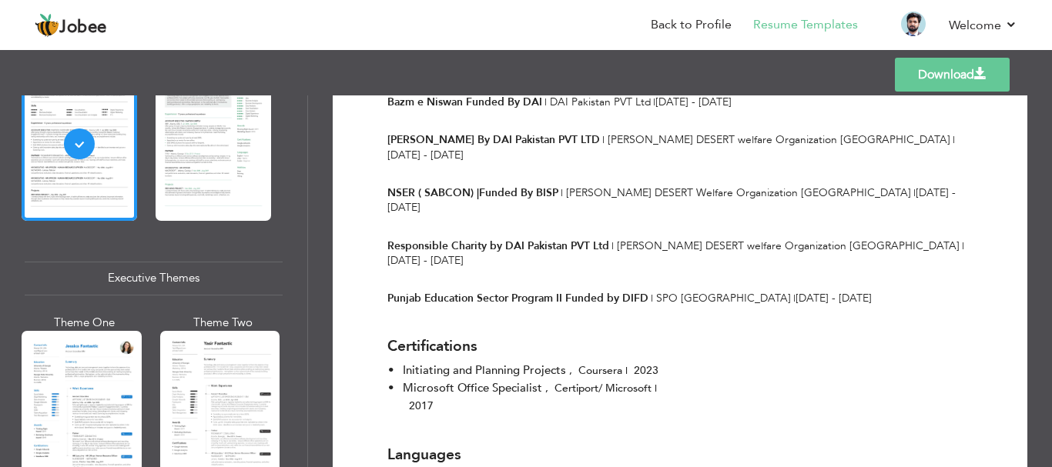
scroll to position [2222, 0]
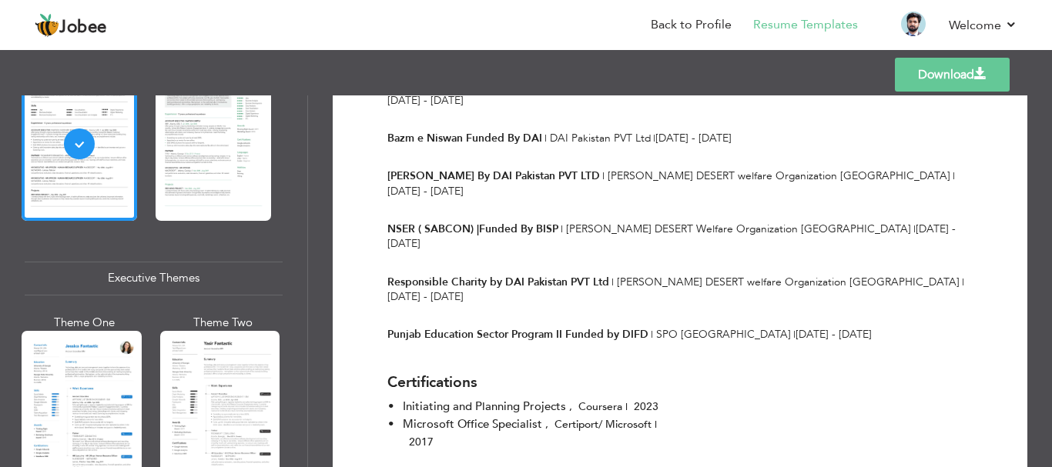
click at [199, 152] on div at bounding box center [213, 144] width 115 height 152
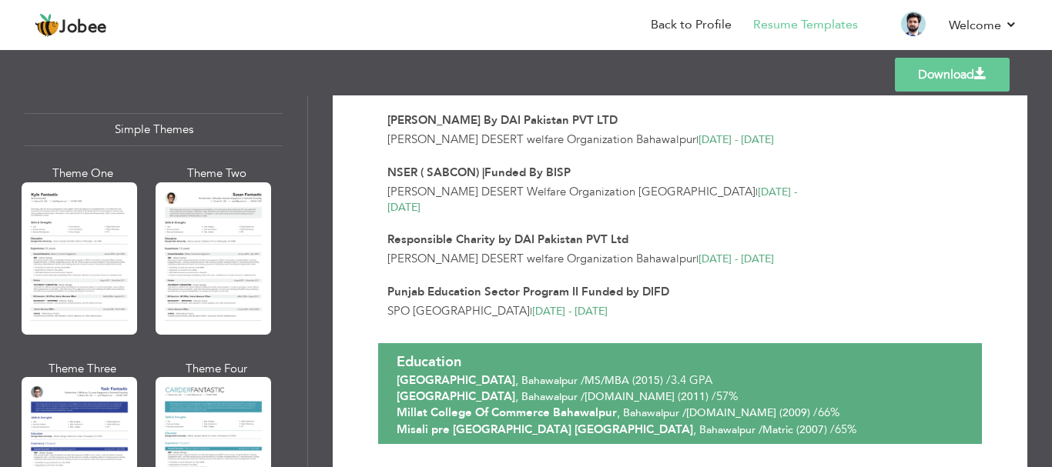
scroll to position [2767, 0]
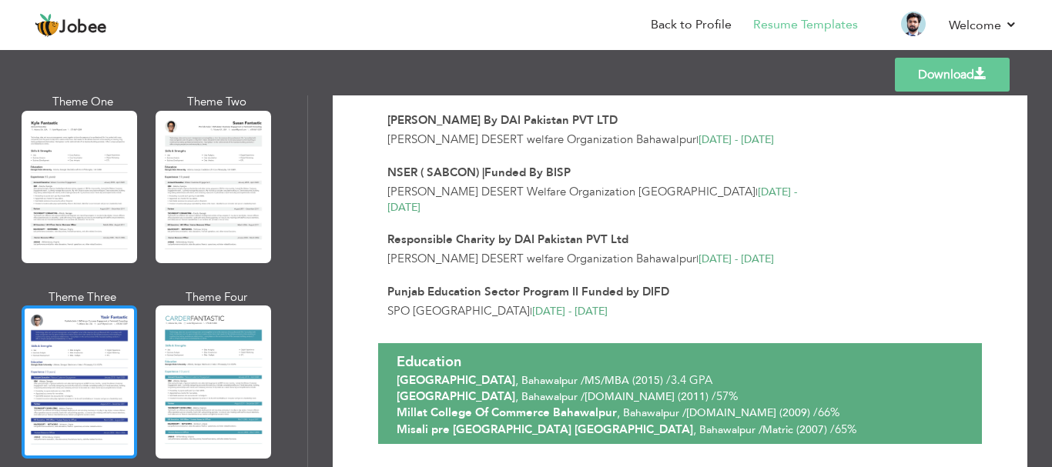
click at [93, 339] on div at bounding box center [79, 382] width 115 height 152
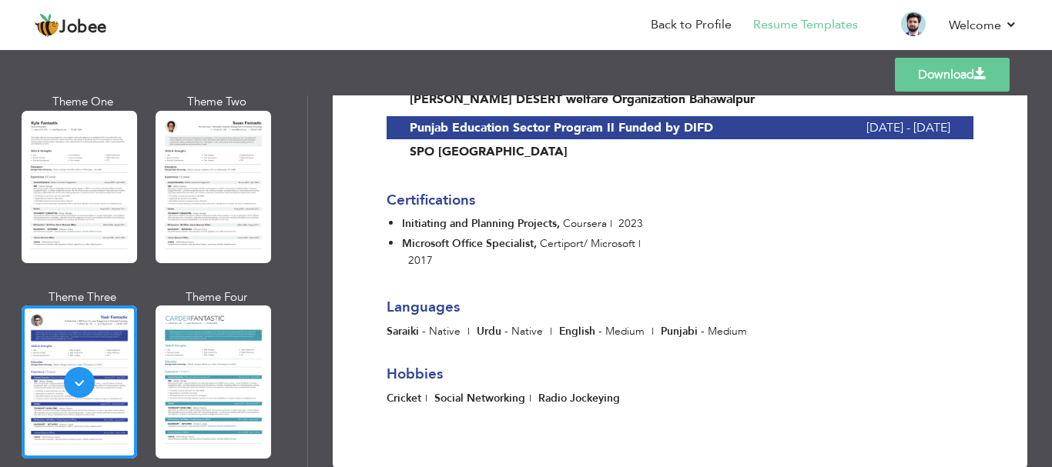
scroll to position [2687, 0]
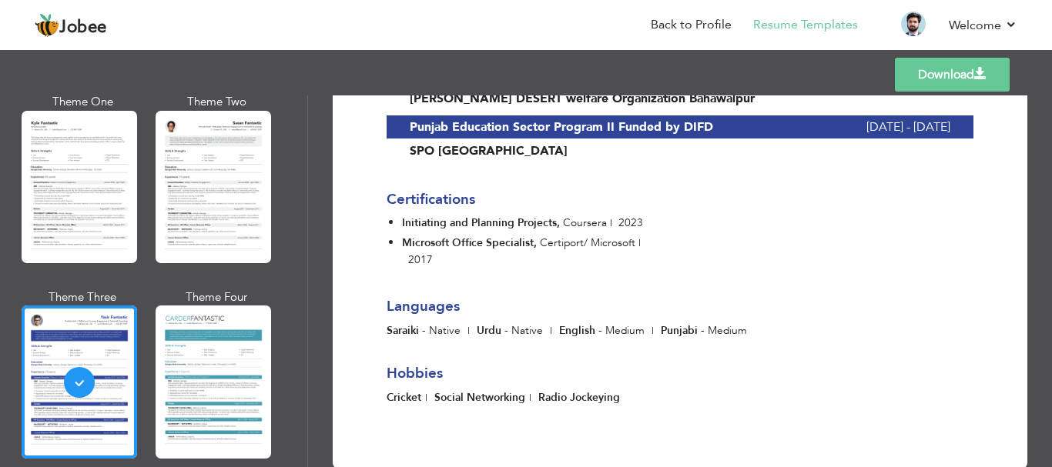
click at [187, 329] on div at bounding box center [213, 382] width 115 height 152
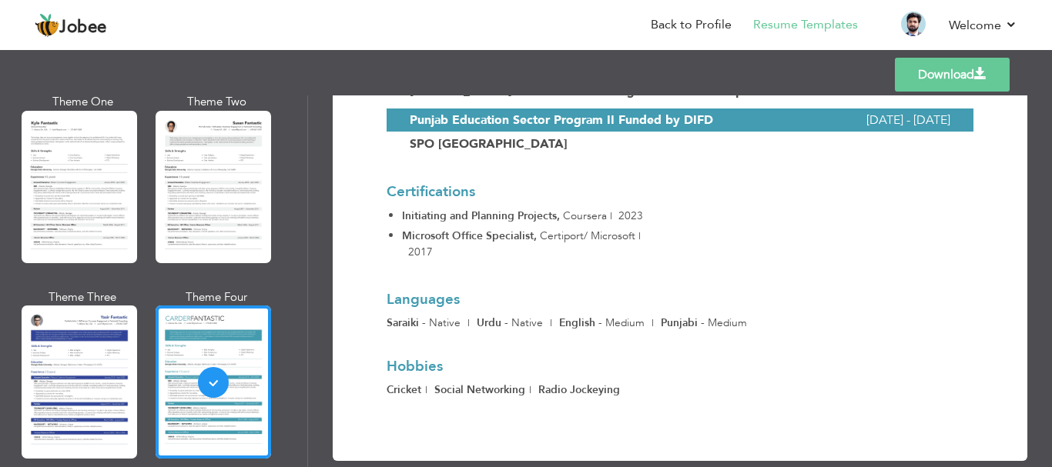
scroll to position [2738, 0]
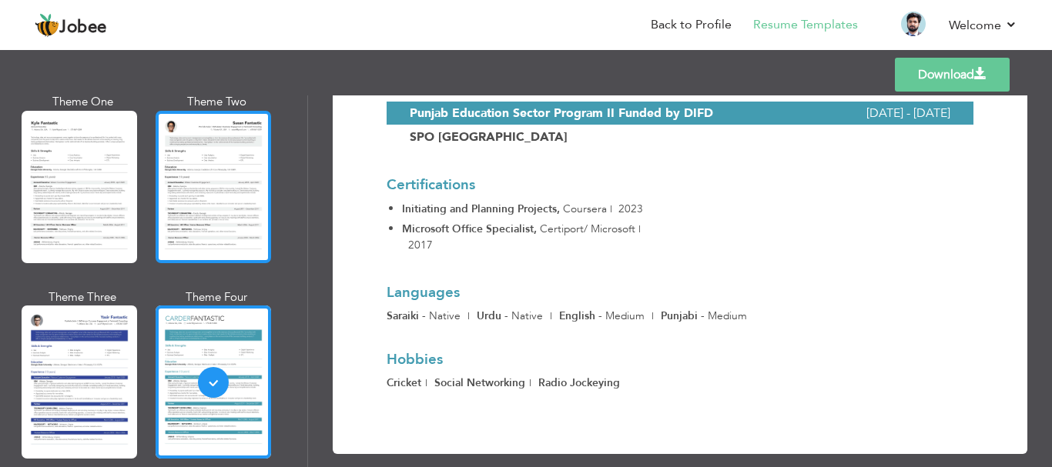
click at [190, 176] on div at bounding box center [213, 187] width 115 height 152
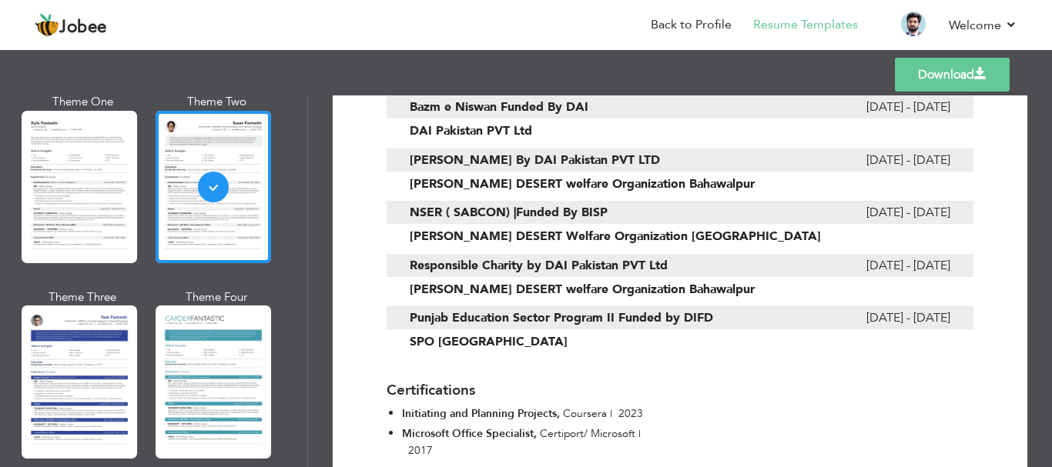
scroll to position [2464, 0]
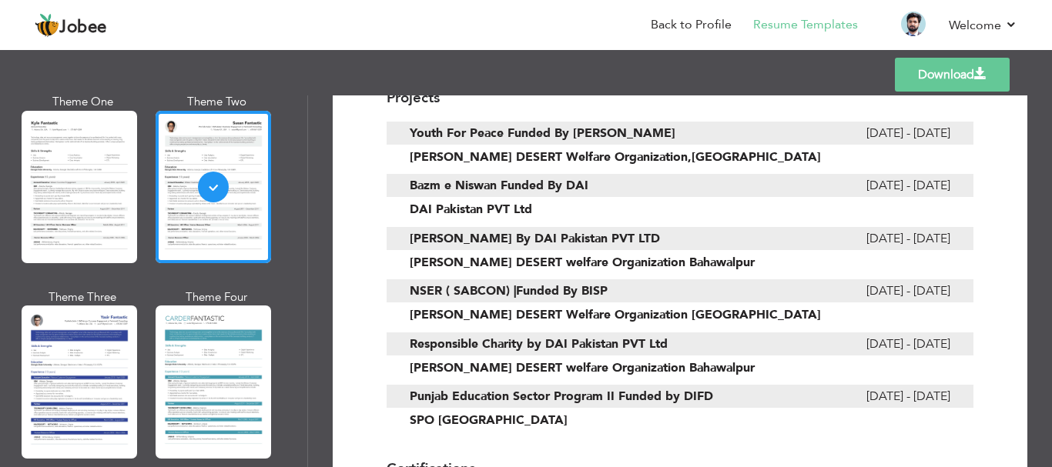
click at [84, 162] on div at bounding box center [79, 187] width 115 height 152
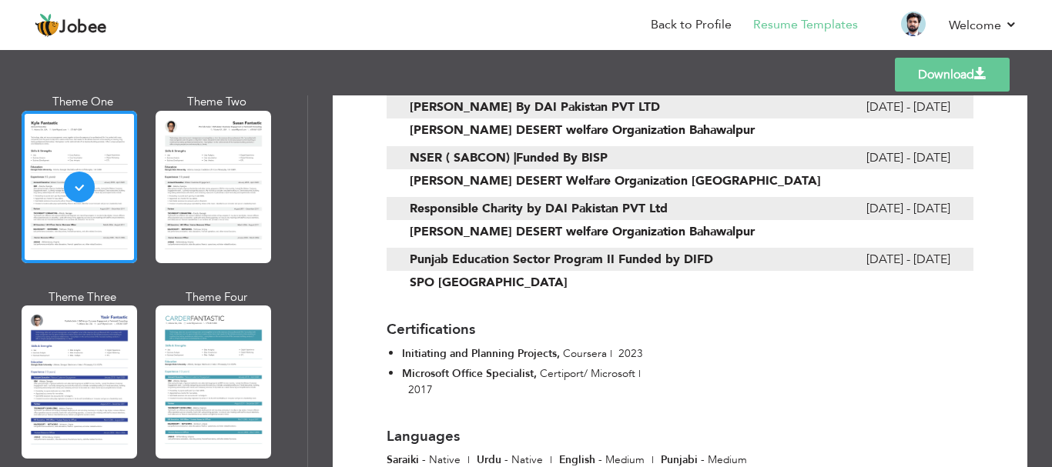
scroll to position [2646, 0]
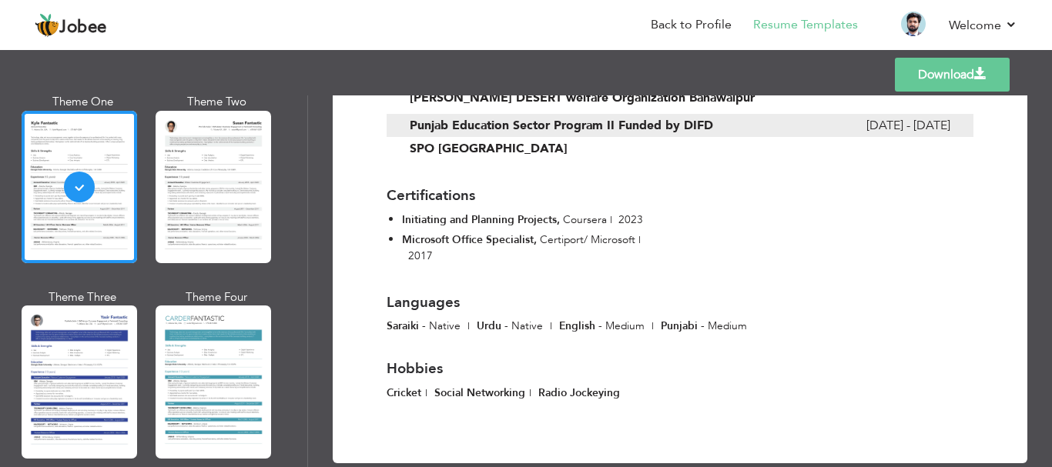
drag, startPoint x: 300, startPoint y: 437, endPoint x: 306, endPoint y: 387, distance: 50.4
click at [306, 390] on div "Professional Themes Theme One Theme Two Theme Three Theme Six" at bounding box center [153, 281] width 307 height 372
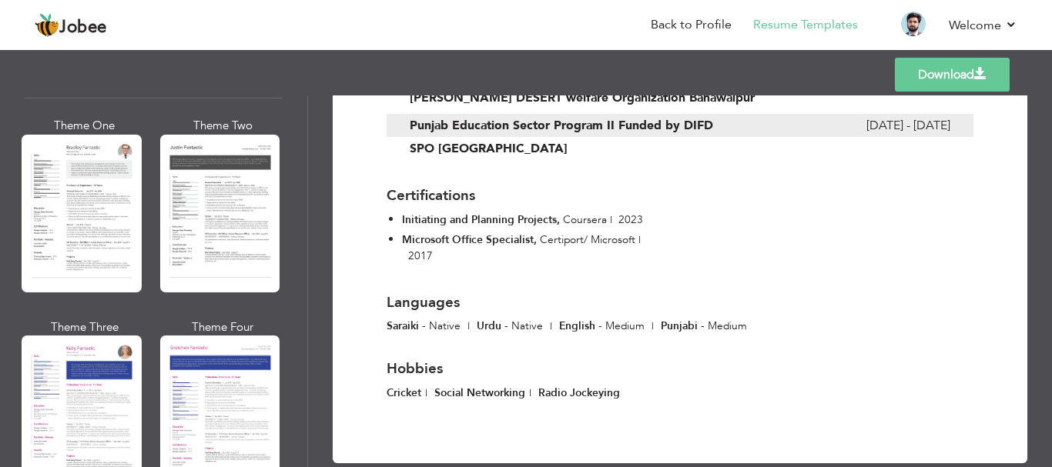
scroll to position [1884, 0]
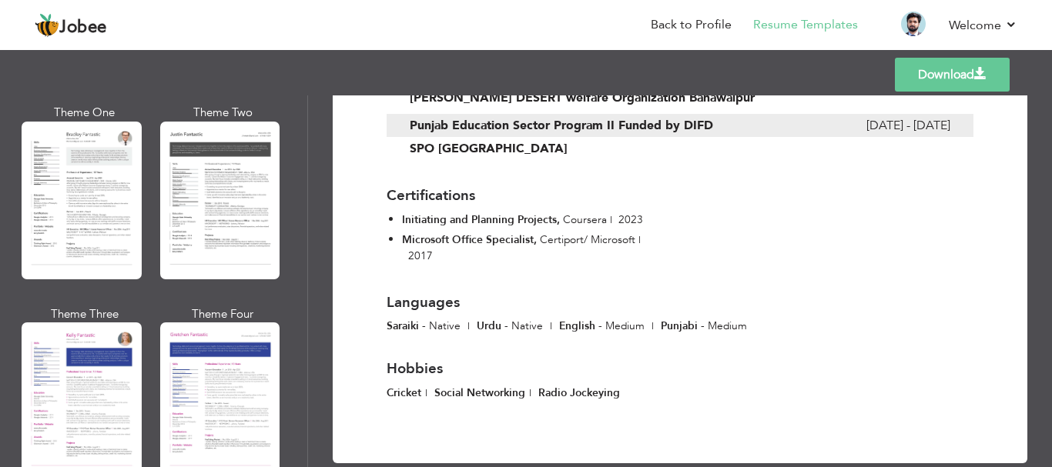
click at [66, 161] on div at bounding box center [82, 201] width 120 height 158
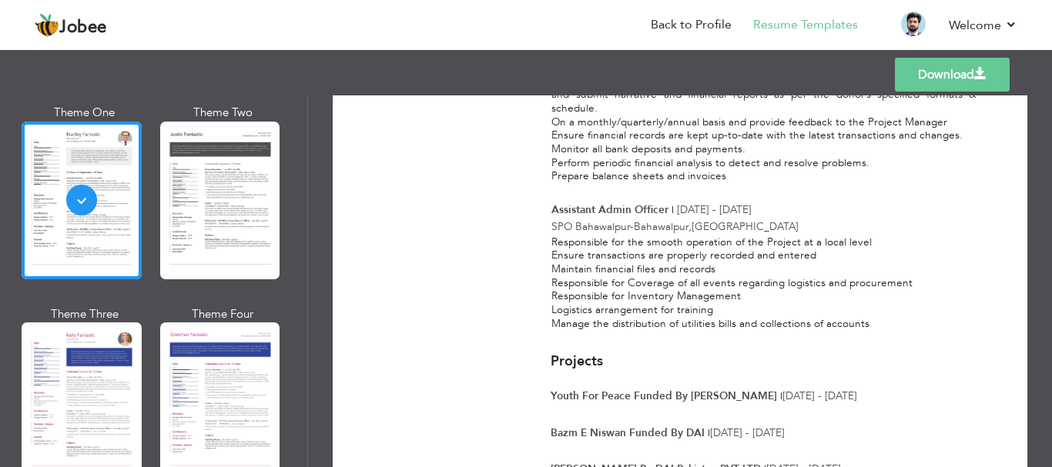
scroll to position [1851, 0]
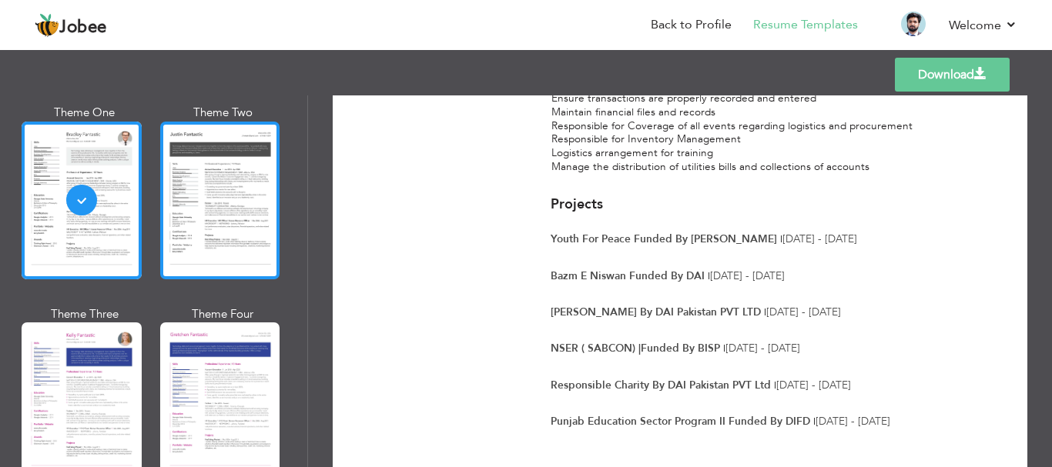
click at [209, 190] on div at bounding box center [220, 201] width 120 height 158
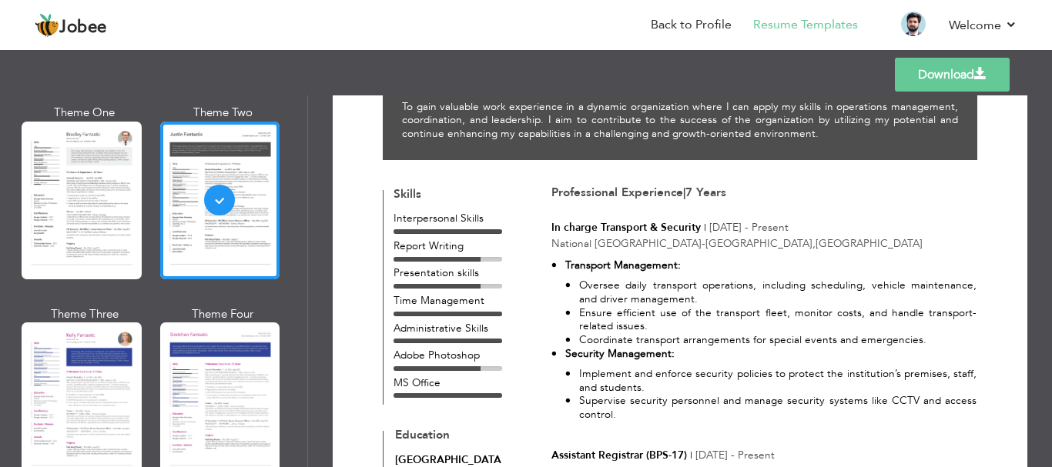
scroll to position [462, 0]
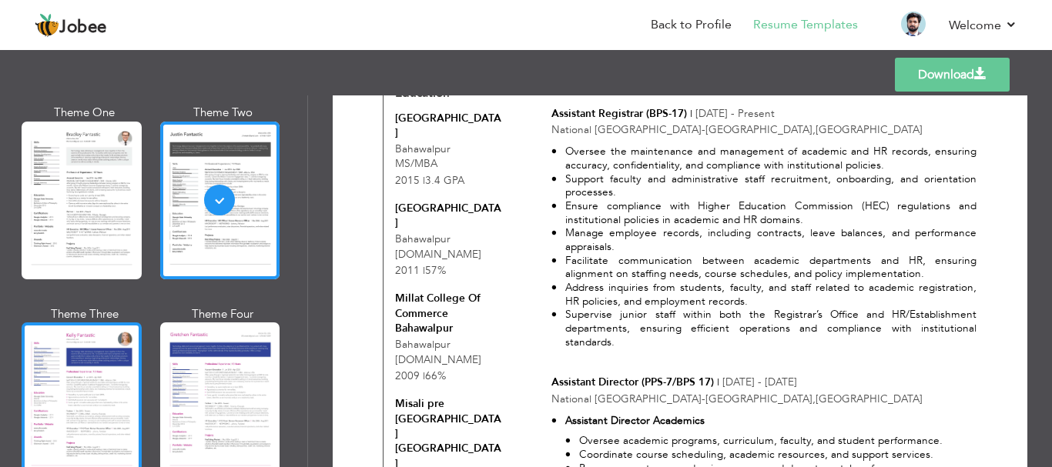
click at [92, 359] on div at bounding box center [82, 402] width 120 height 158
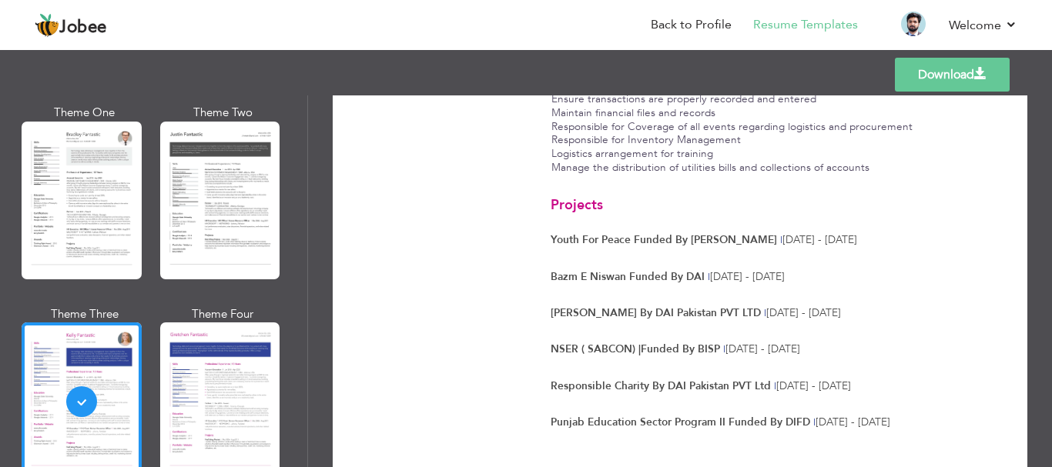
scroll to position [1851, 0]
click at [694, 21] on link "Back to Profile" at bounding box center [691, 25] width 81 height 18
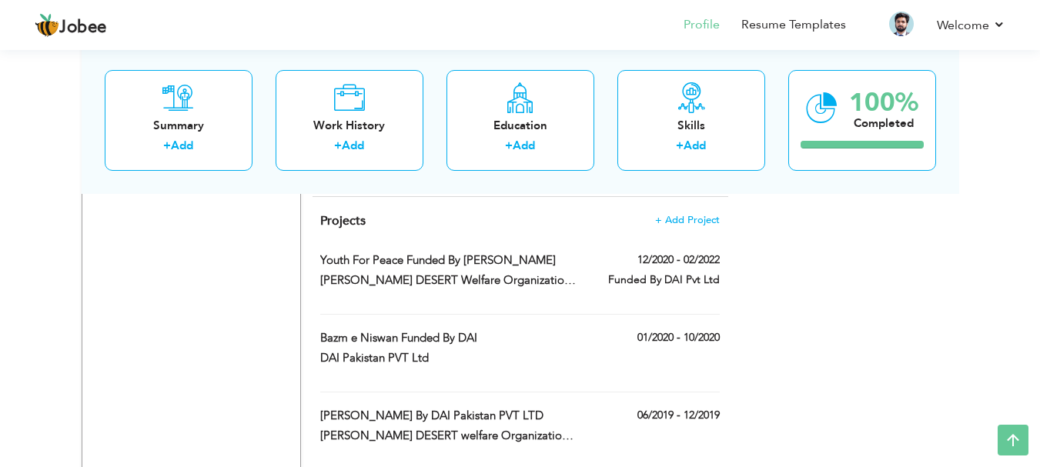
scroll to position [2621, 0]
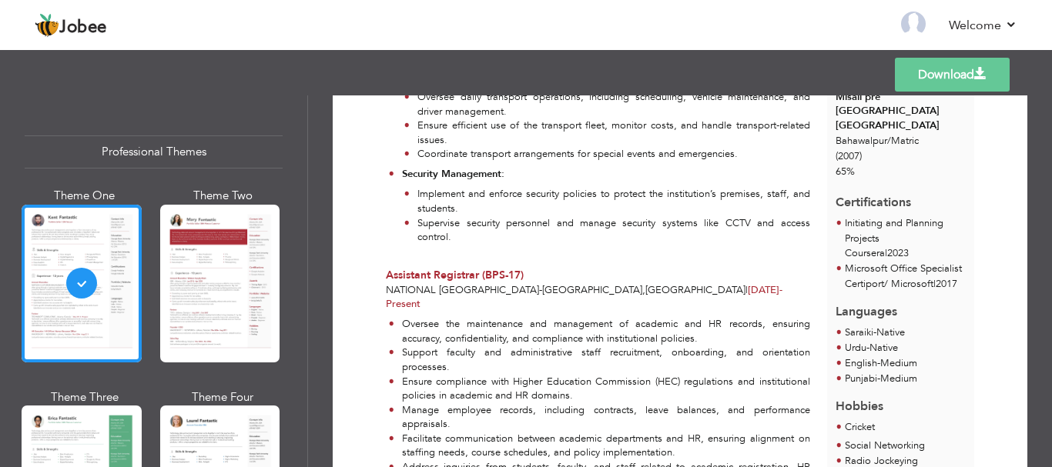
scroll to position [462, 0]
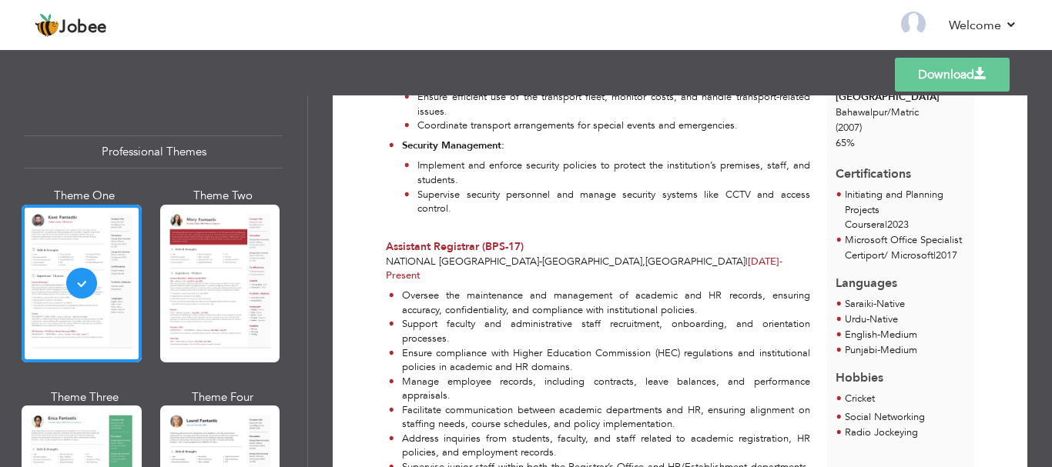
click at [213, 274] on div at bounding box center [220, 284] width 120 height 158
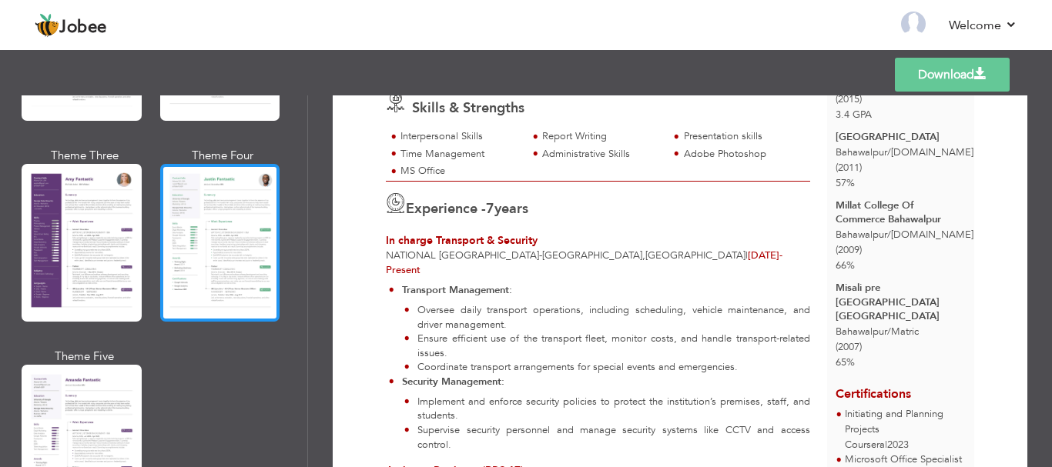
scroll to position [1386, 0]
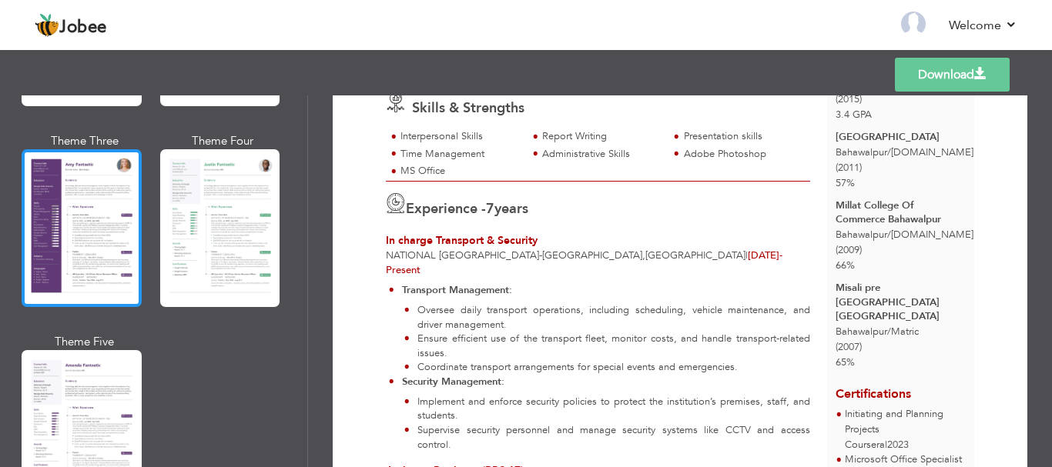
click at [87, 207] on div at bounding box center [82, 228] width 120 height 158
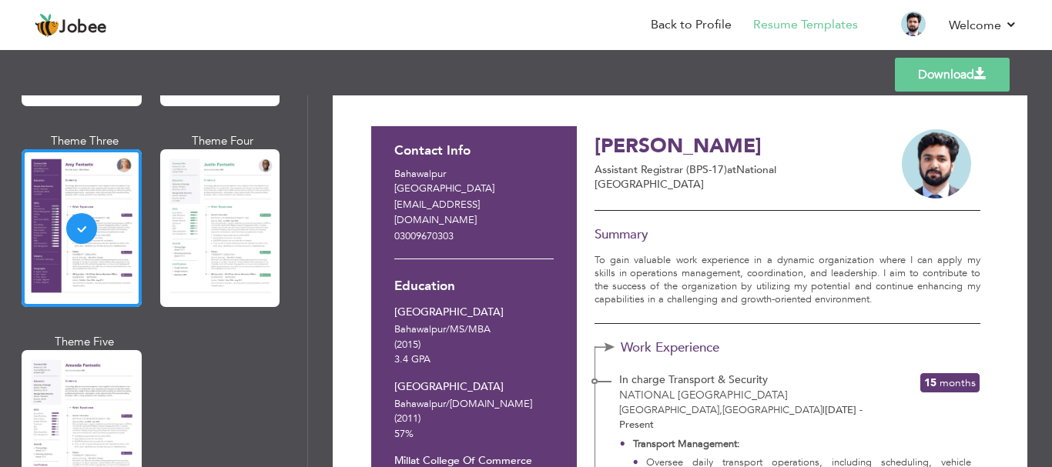
scroll to position [0, 0]
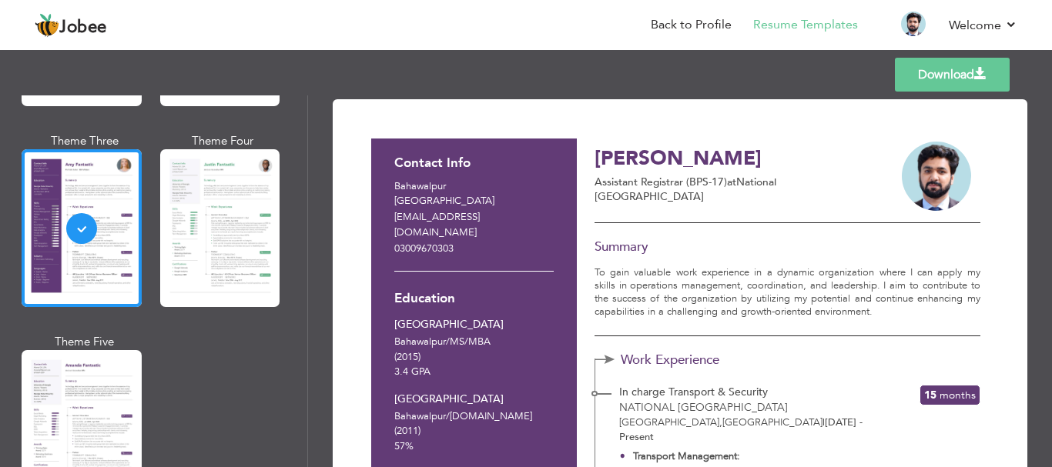
click at [952, 70] on link "Download" at bounding box center [952, 75] width 115 height 34
